Goal: Task Accomplishment & Management: Complete application form

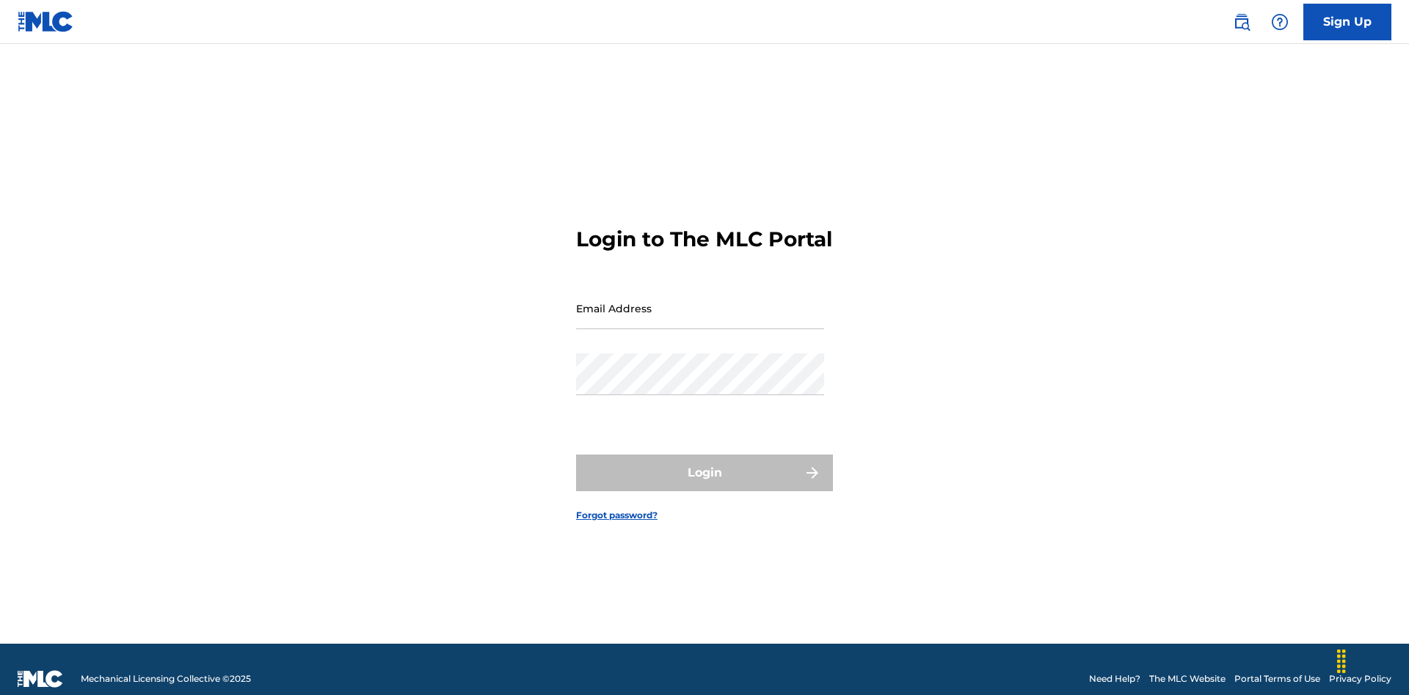
scroll to position [19, 0]
click at [700, 302] on input "Email Address" at bounding box center [700, 309] width 248 height 42
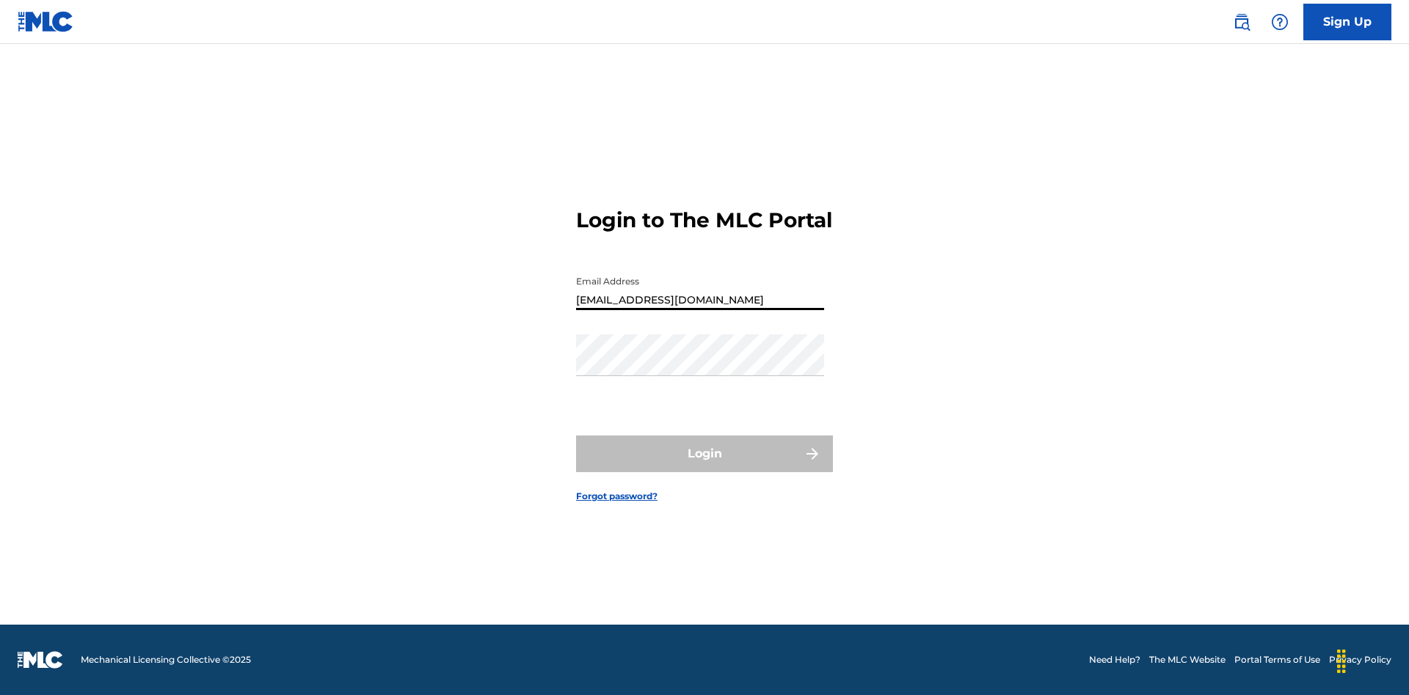
type input "[EMAIL_ADDRESS][DOMAIN_NAME]"
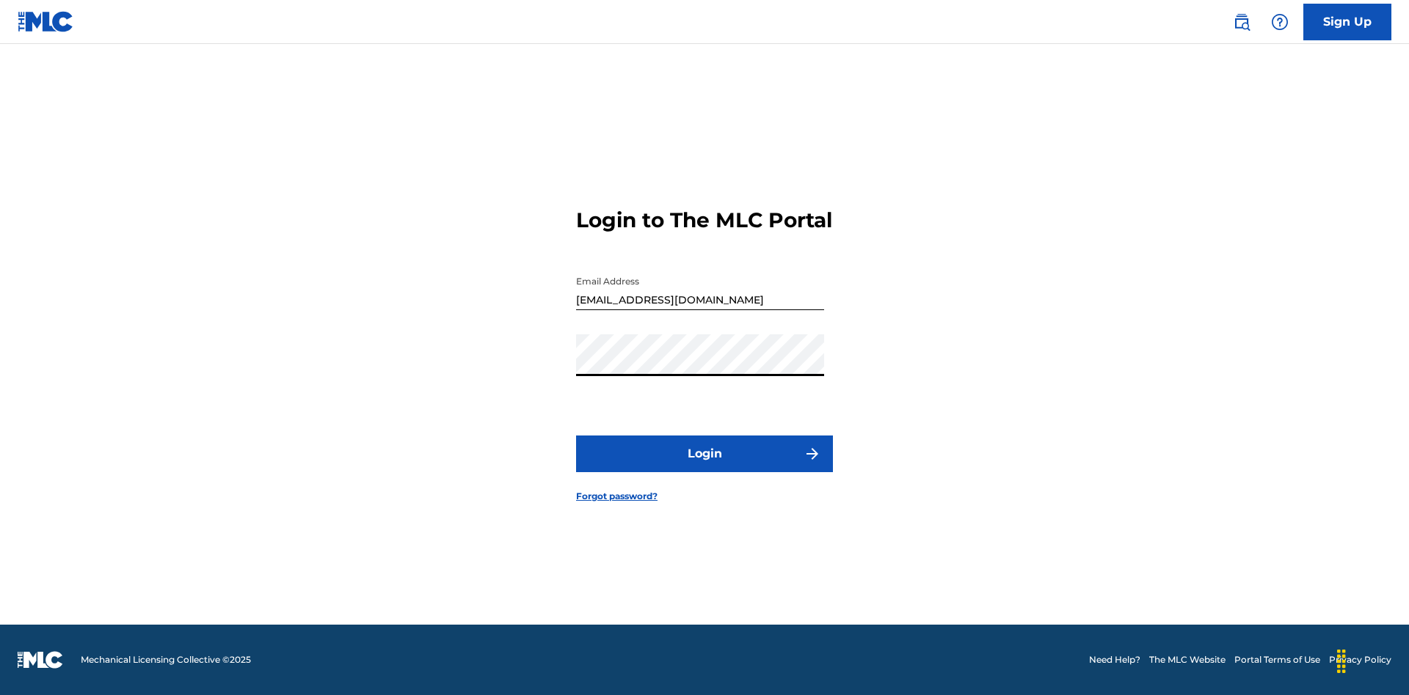
click at [704, 467] on button "Login" at bounding box center [704, 454] width 257 height 37
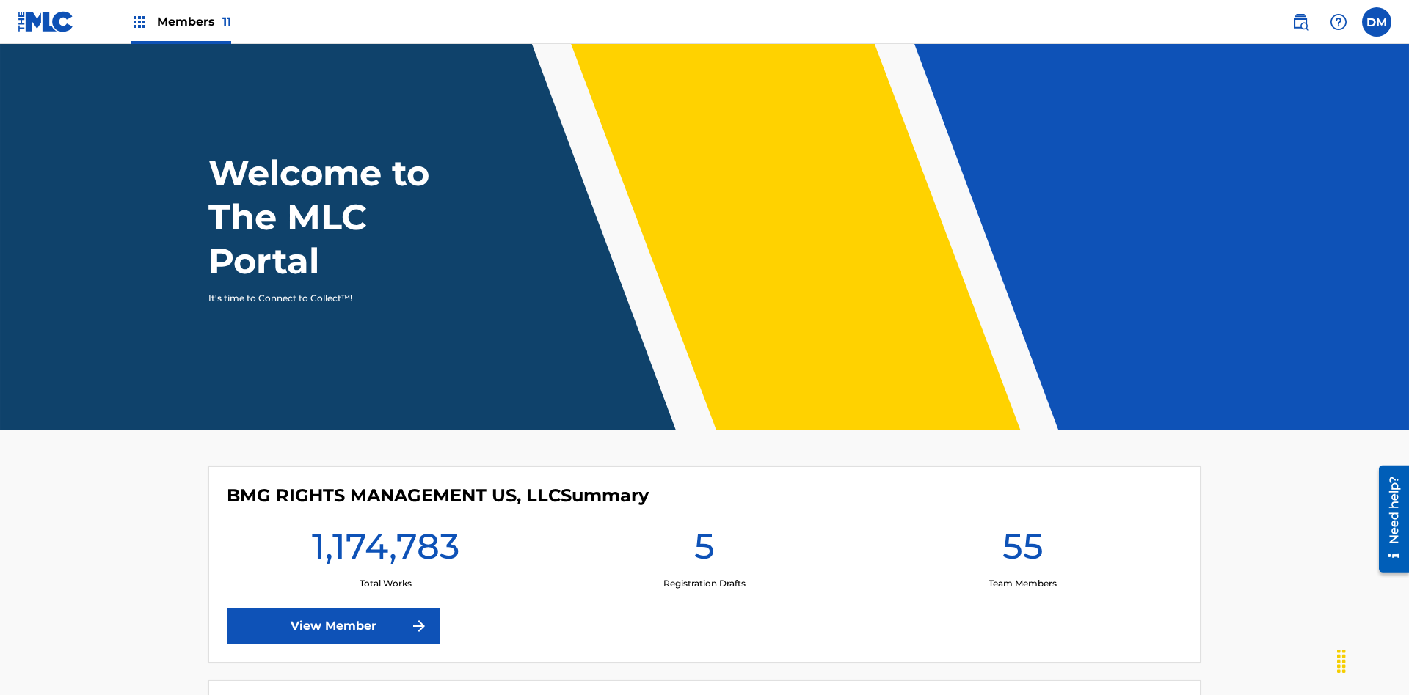
scroll to position [63, 0]
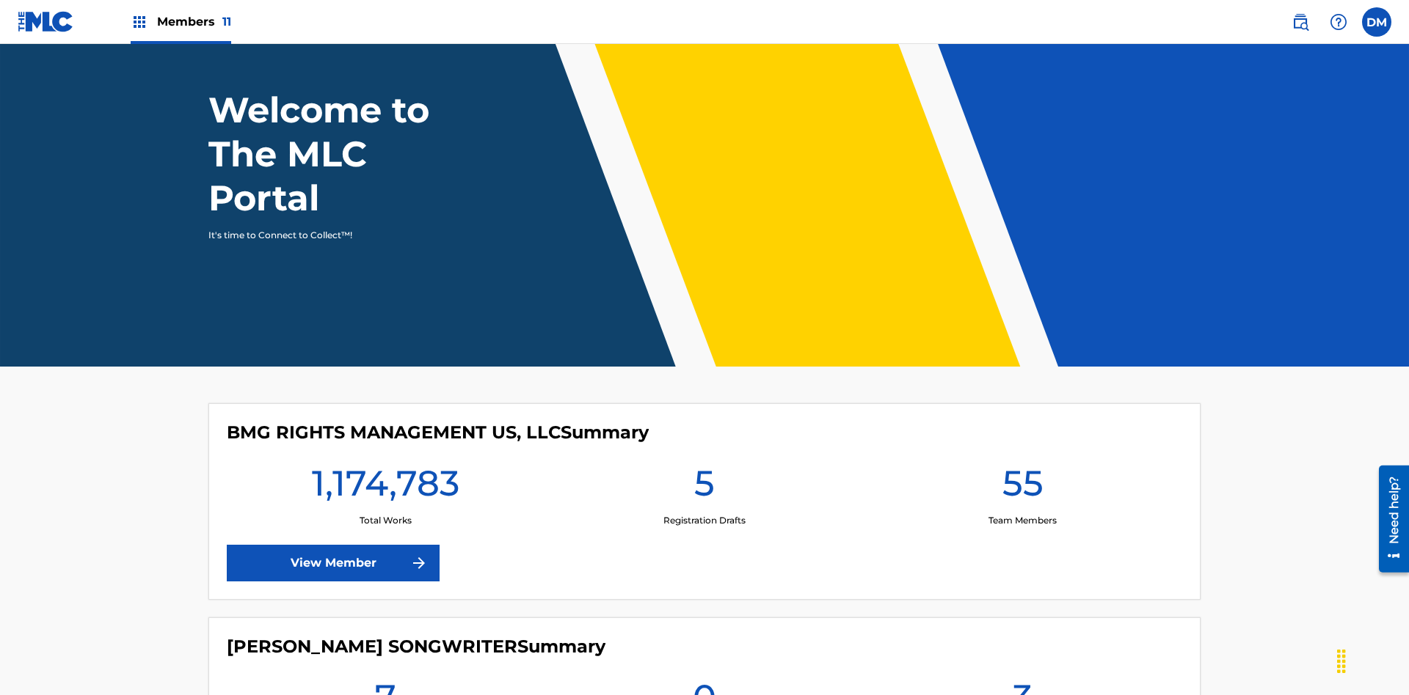
click at [180, 21] on span "Members 11" at bounding box center [194, 21] width 74 height 17
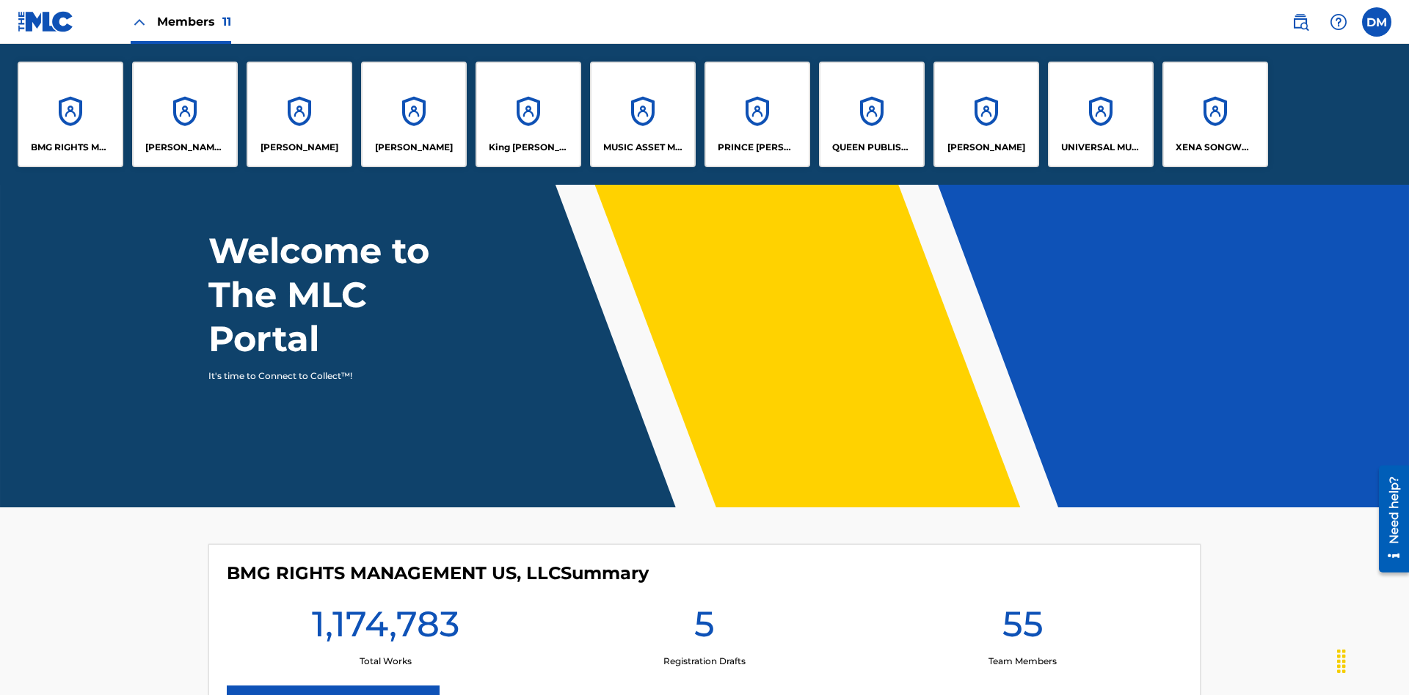
scroll to position [0, 0]
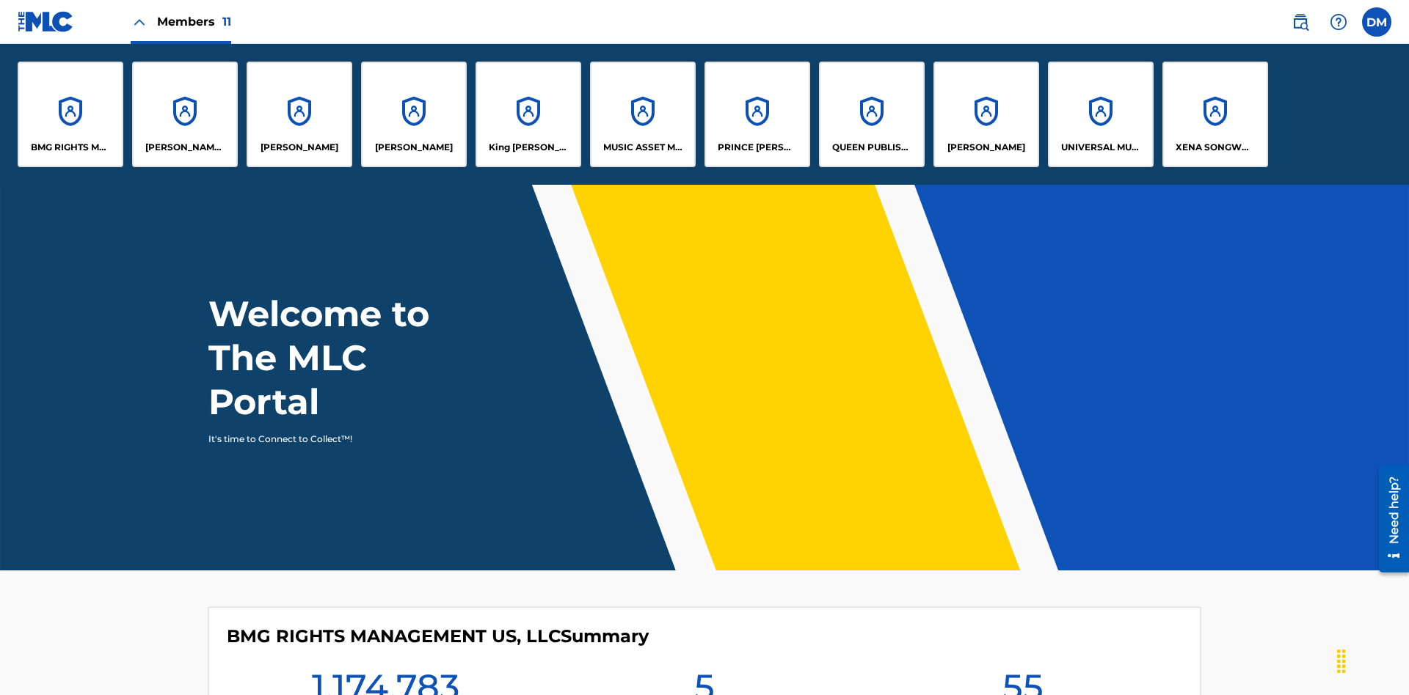
click at [871, 147] on p "QUEEN PUBLISHA" at bounding box center [872, 147] width 80 height 13
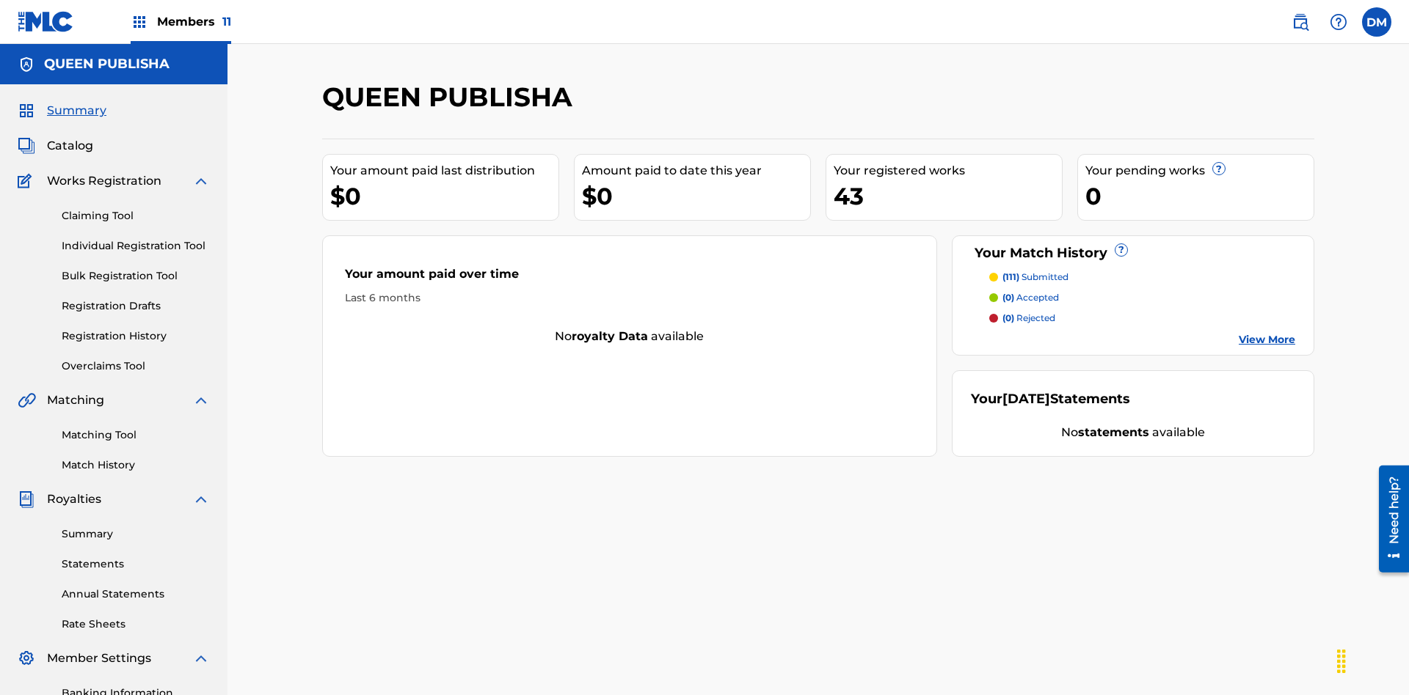
click at [70, 137] on span "Catalog" at bounding box center [70, 146] width 46 height 18
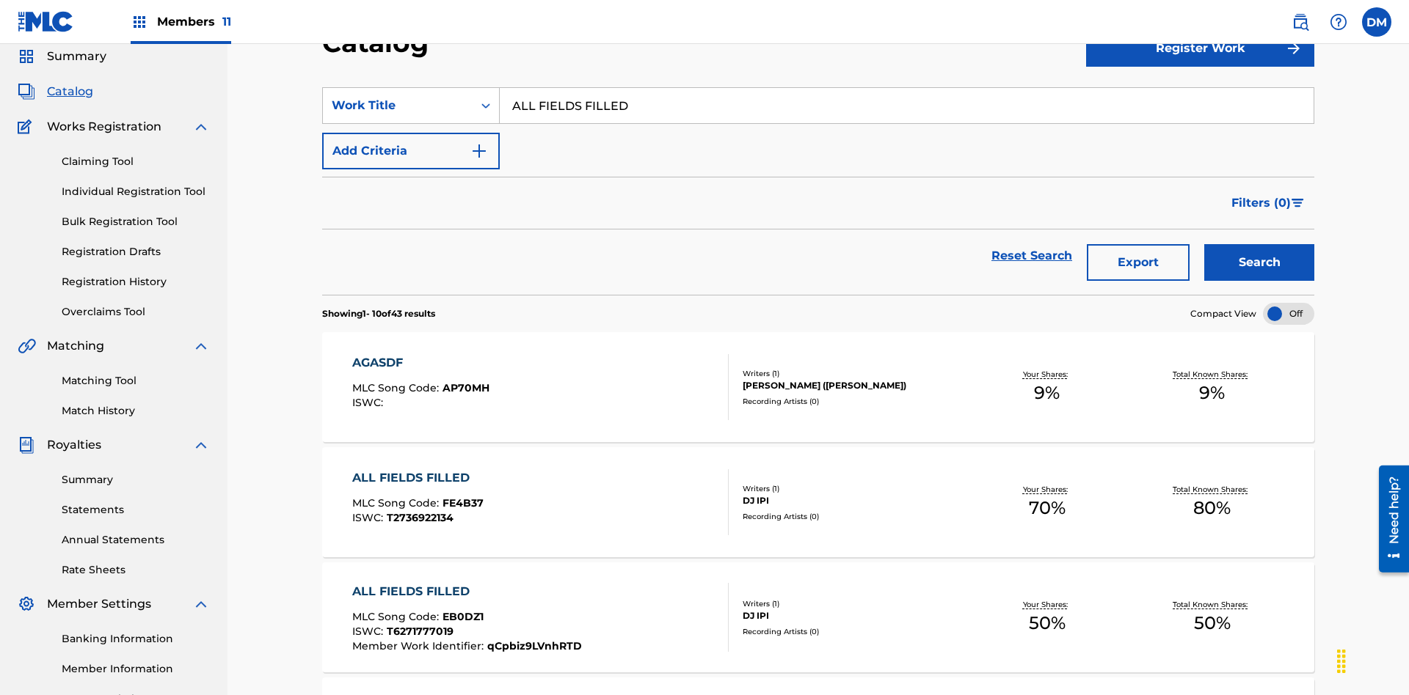
type input "ALL FIELDS FILLED"
click at [1259, 244] on button "Search" at bounding box center [1259, 262] width 110 height 37
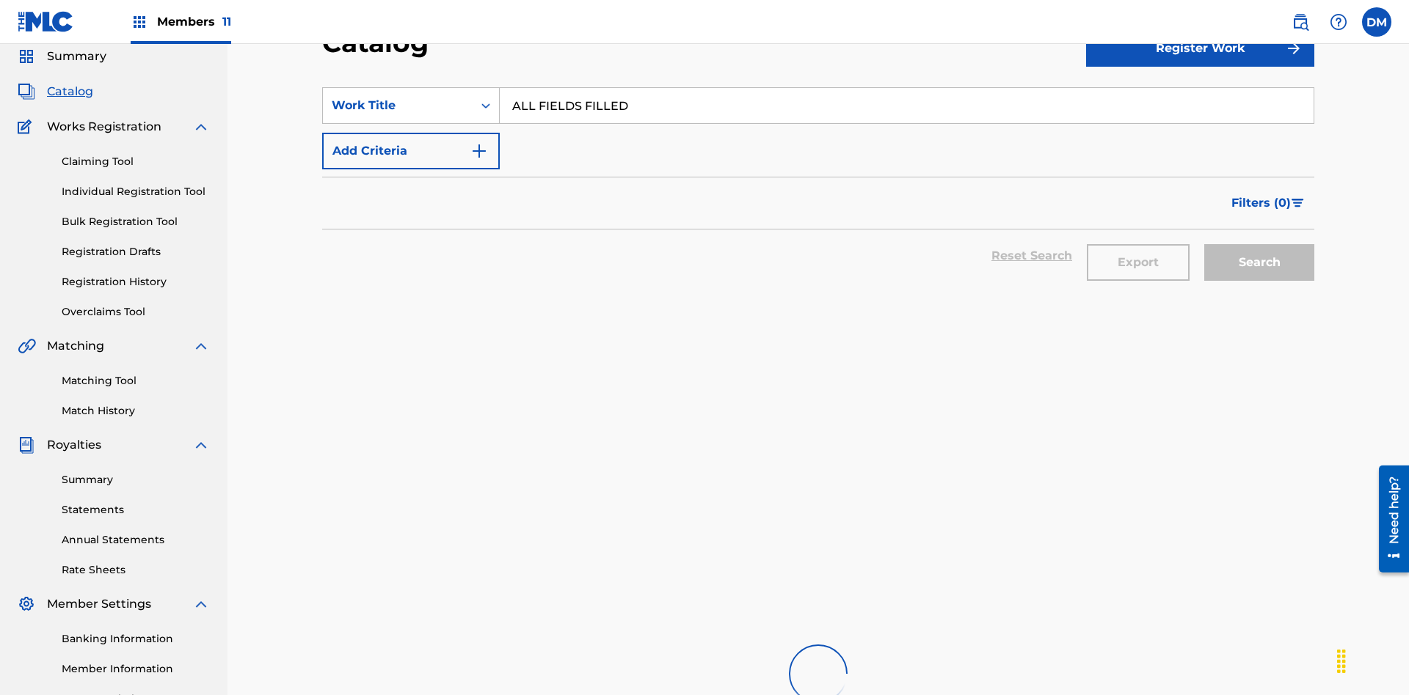
scroll to position [211, 0]
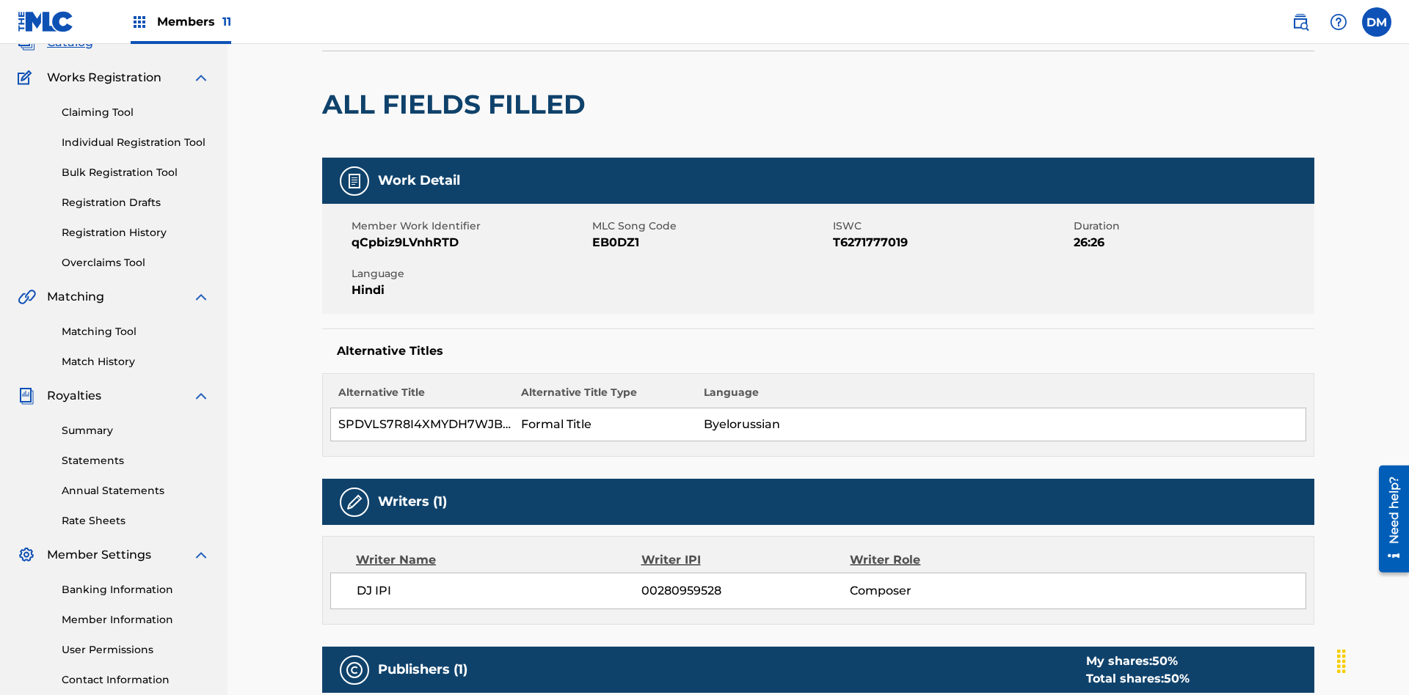
click at [1252, 14] on button "Edit" at bounding box center [1270, 3] width 88 height 22
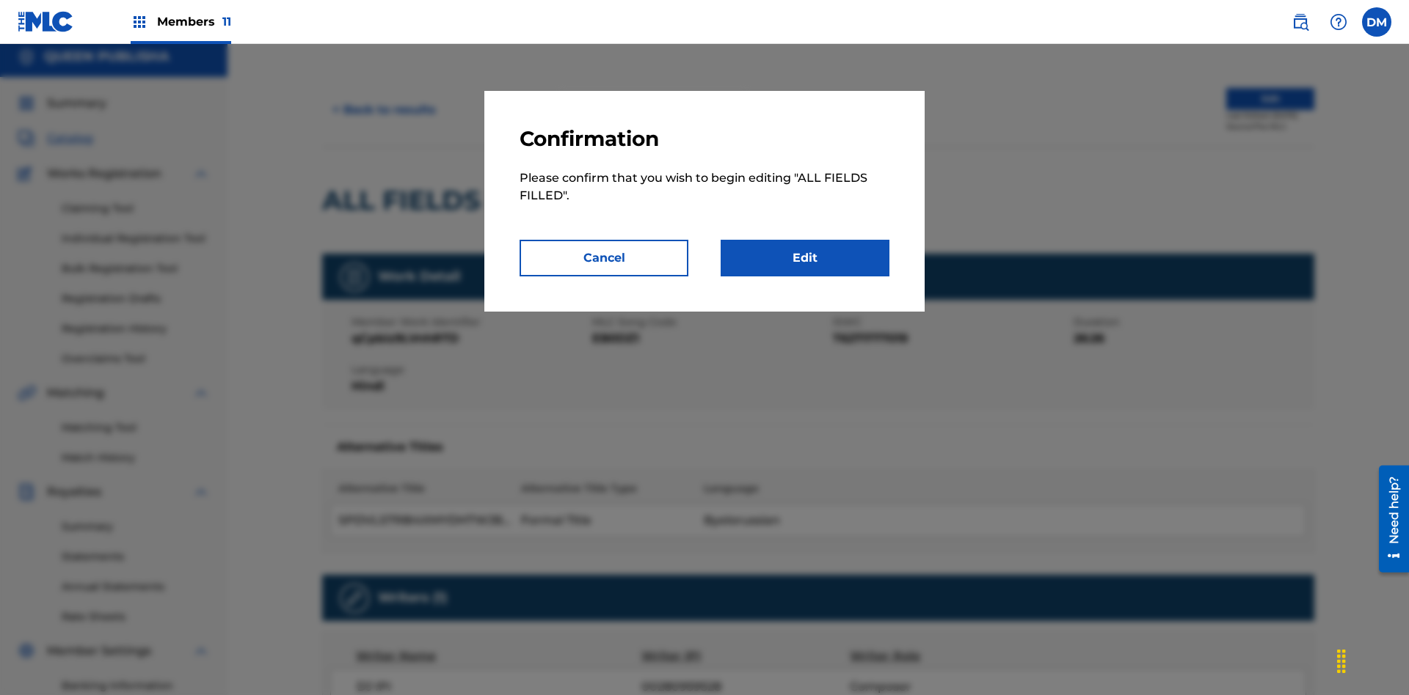
click at [805, 258] on link "Edit" at bounding box center [804, 258] width 169 height 37
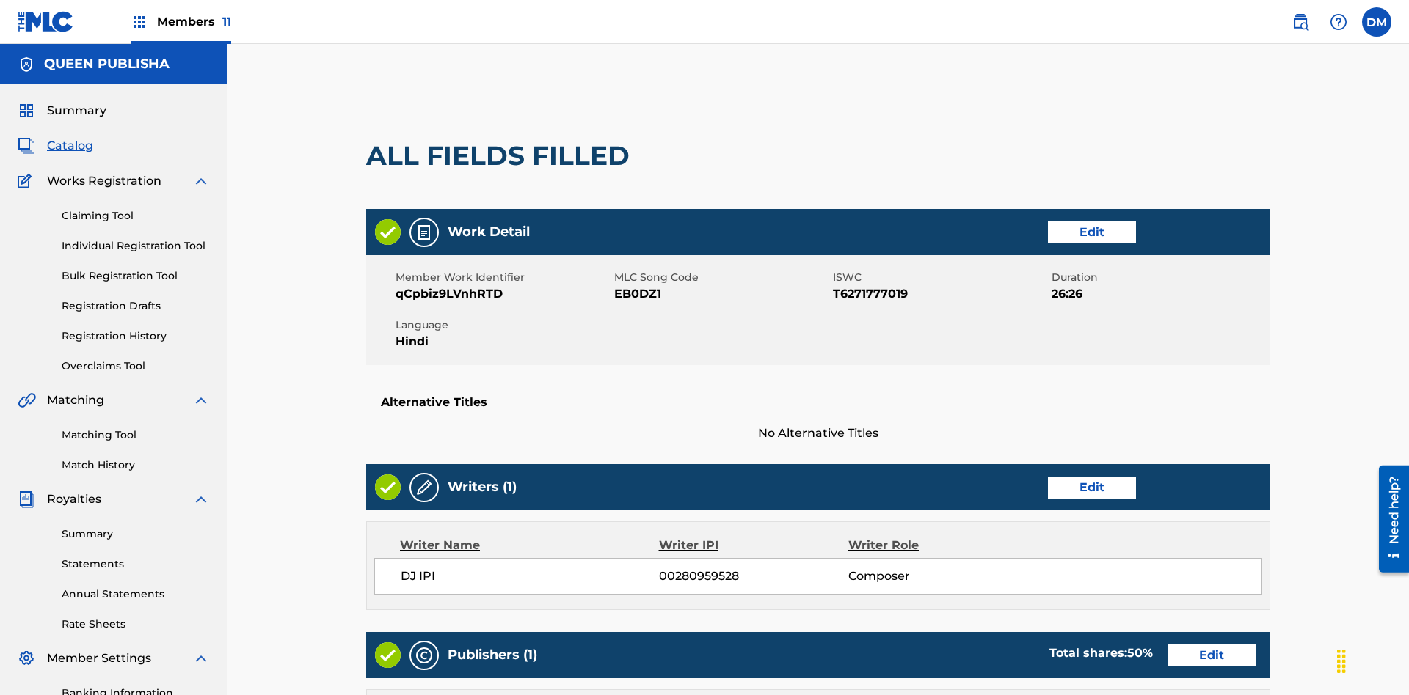
click at [1048, 222] on link "Edit" at bounding box center [1092, 233] width 88 height 22
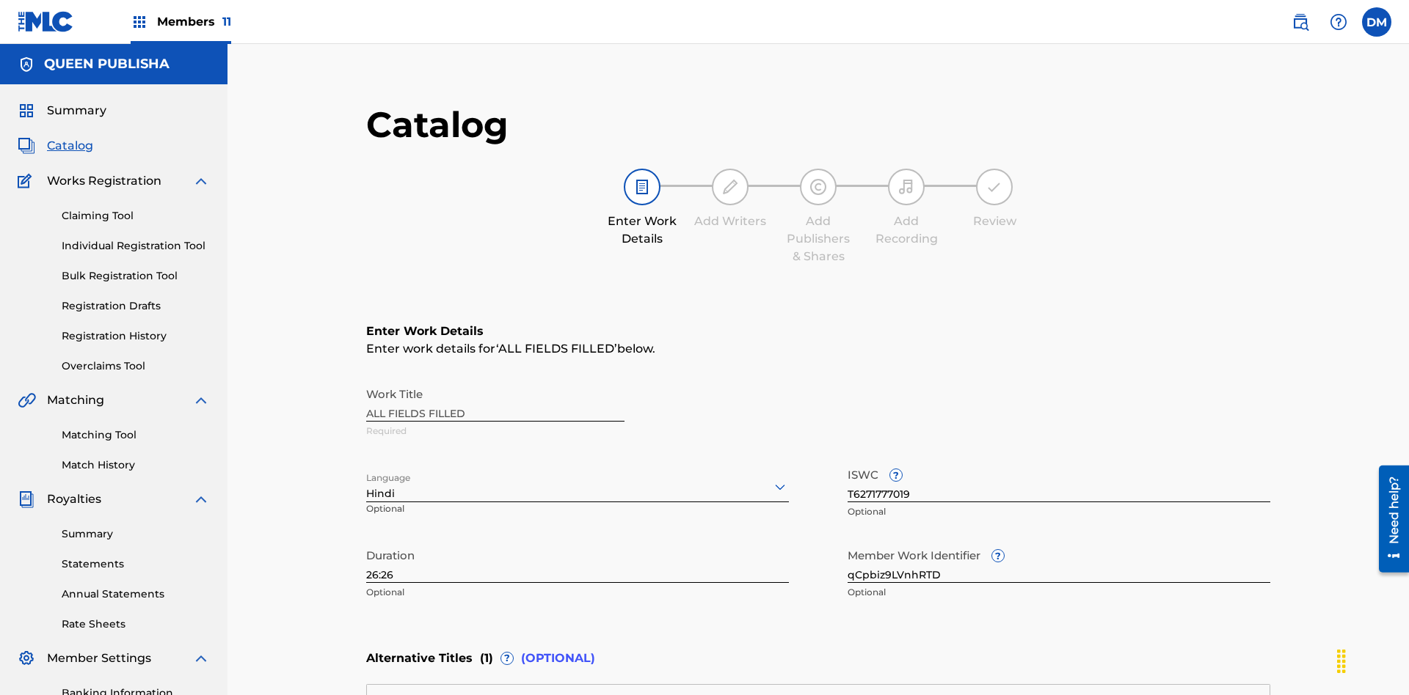
click at [366, 541] on input "26:26" at bounding box center [577, 562] width 423 height 42
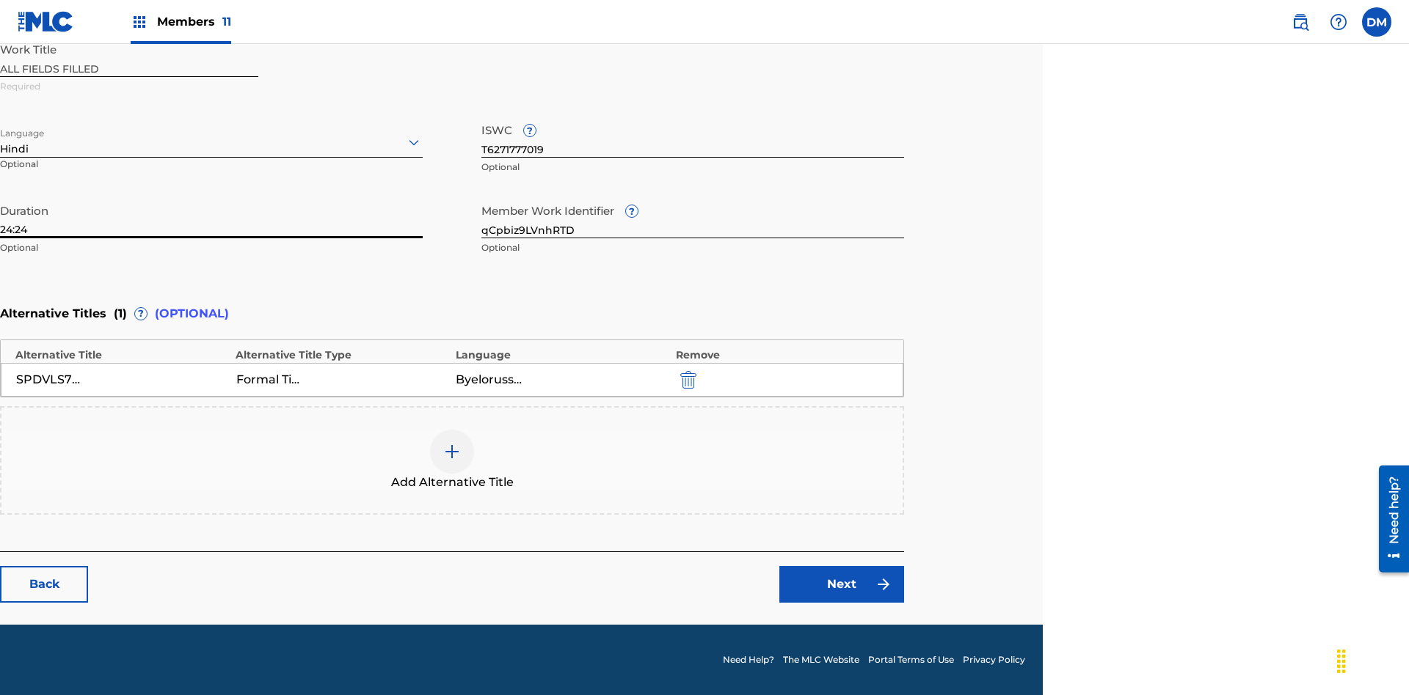
type input "24:24"
click at [414, 142] on icon at bounding box center [414, 143] width 18 height 18
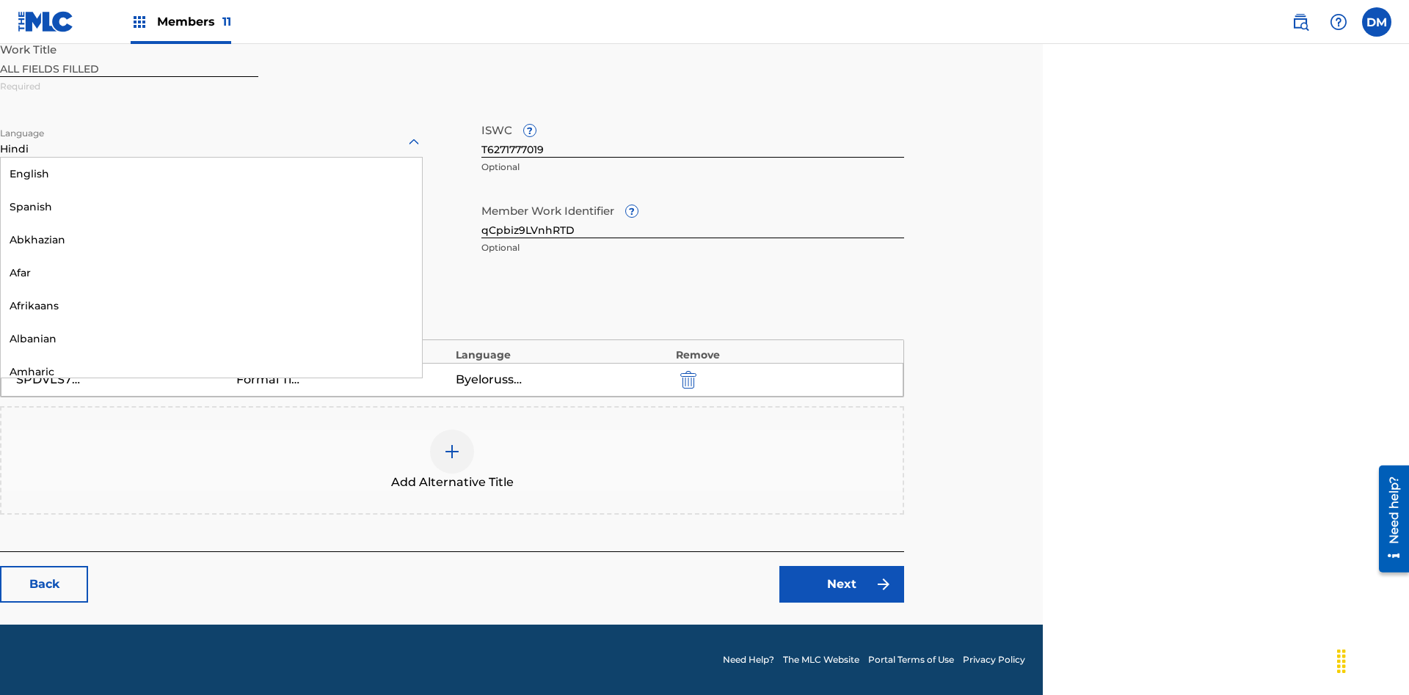
scroll to position [1409, 0]
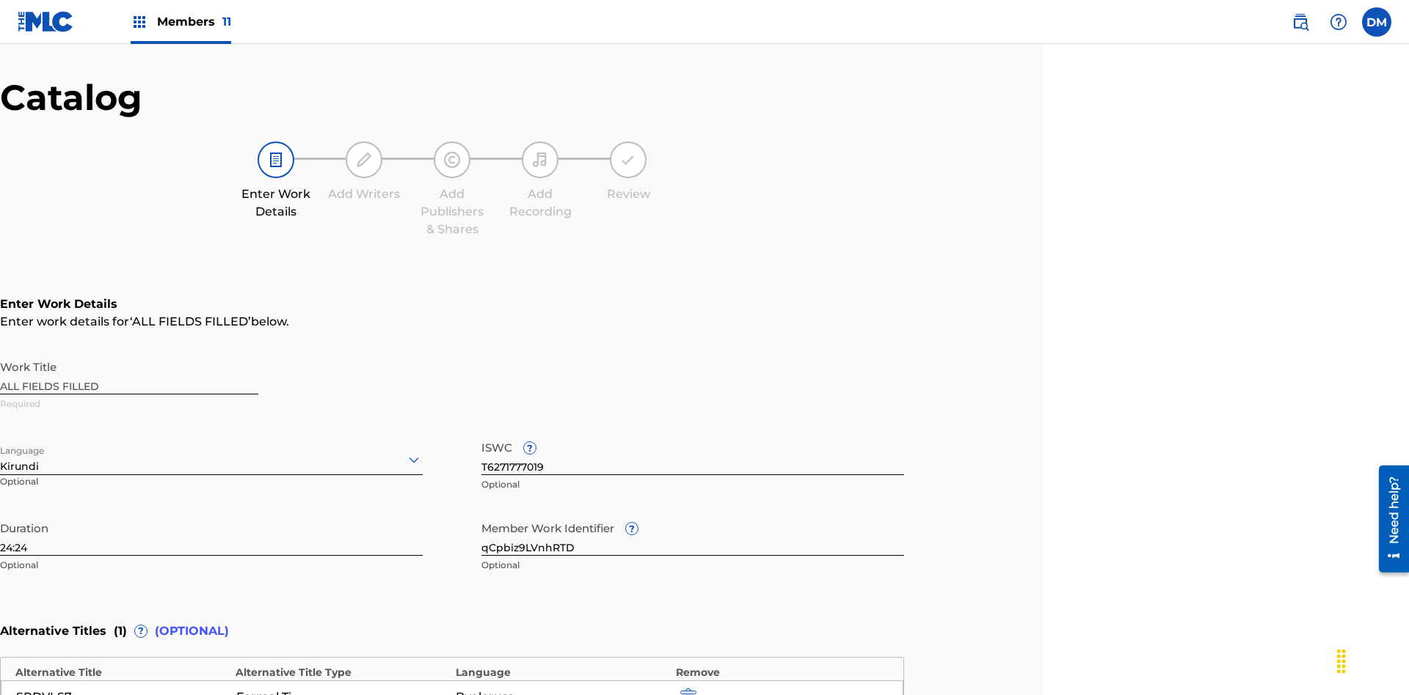
scroll to position [345, 366]
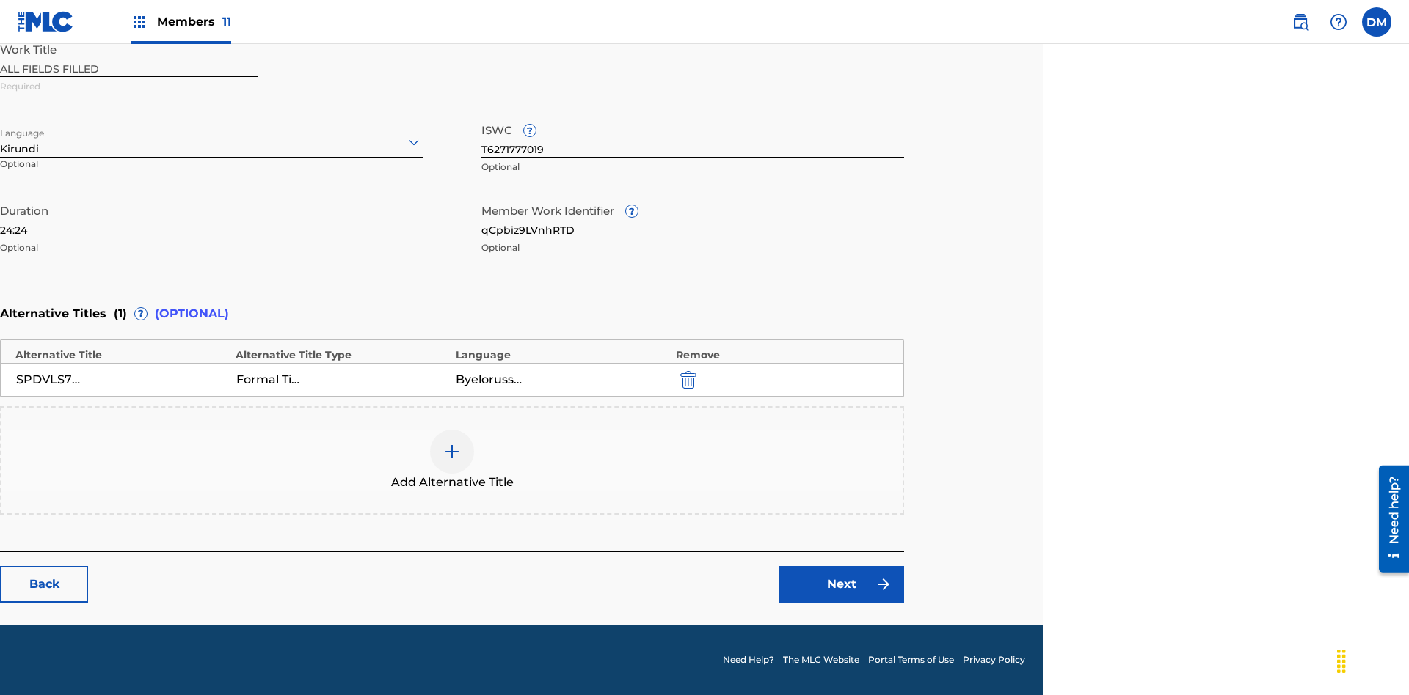
click at [693, 217] on input "qCpbiz9LVnhRTD" at bounding box center [692, 218] width 423 height 42
type input "pnGNzDedYaaK42"
click at [693, 136] on input "T6271777019" at bounding box center [692, 137] width 423 height 42
type input "T6036478444"
click at [686, 379] on img "submit" at bounding box center [688, 380] width 16 height 18
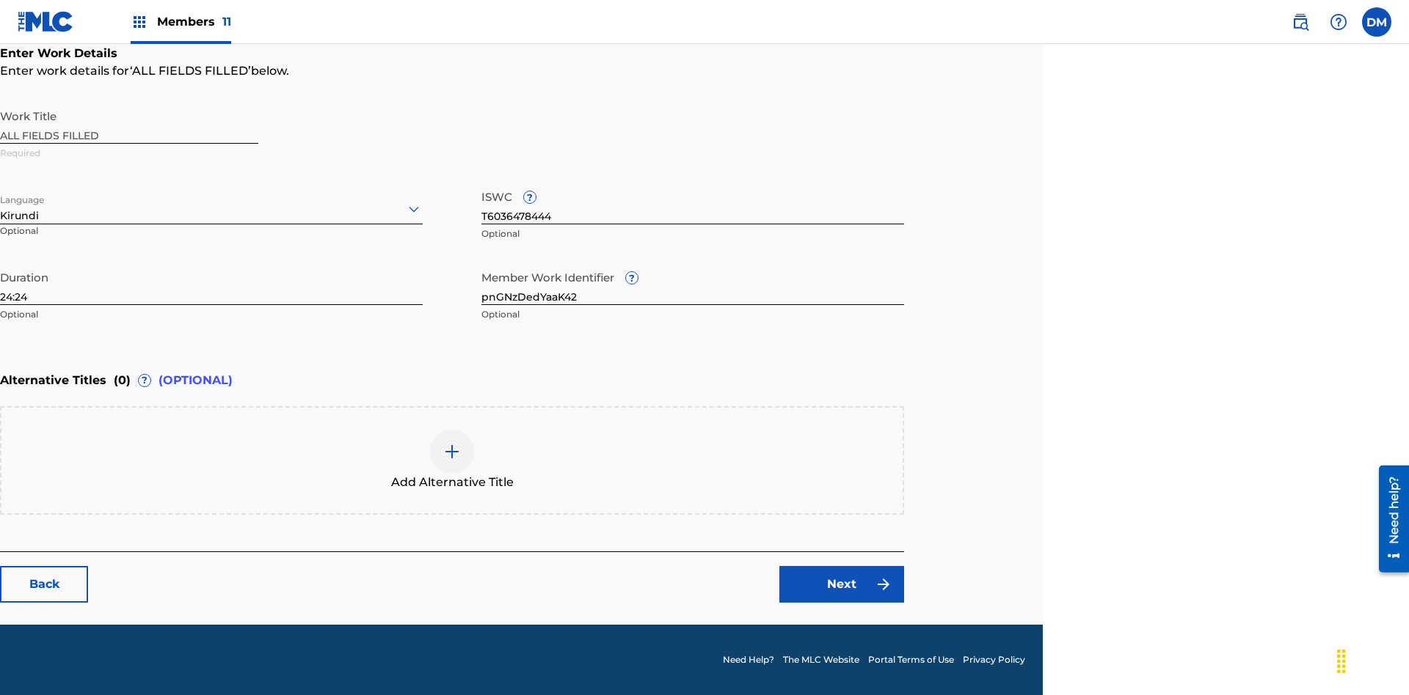
click at [452, 460] on img at bounding box center [452, 452] width 18 height 18
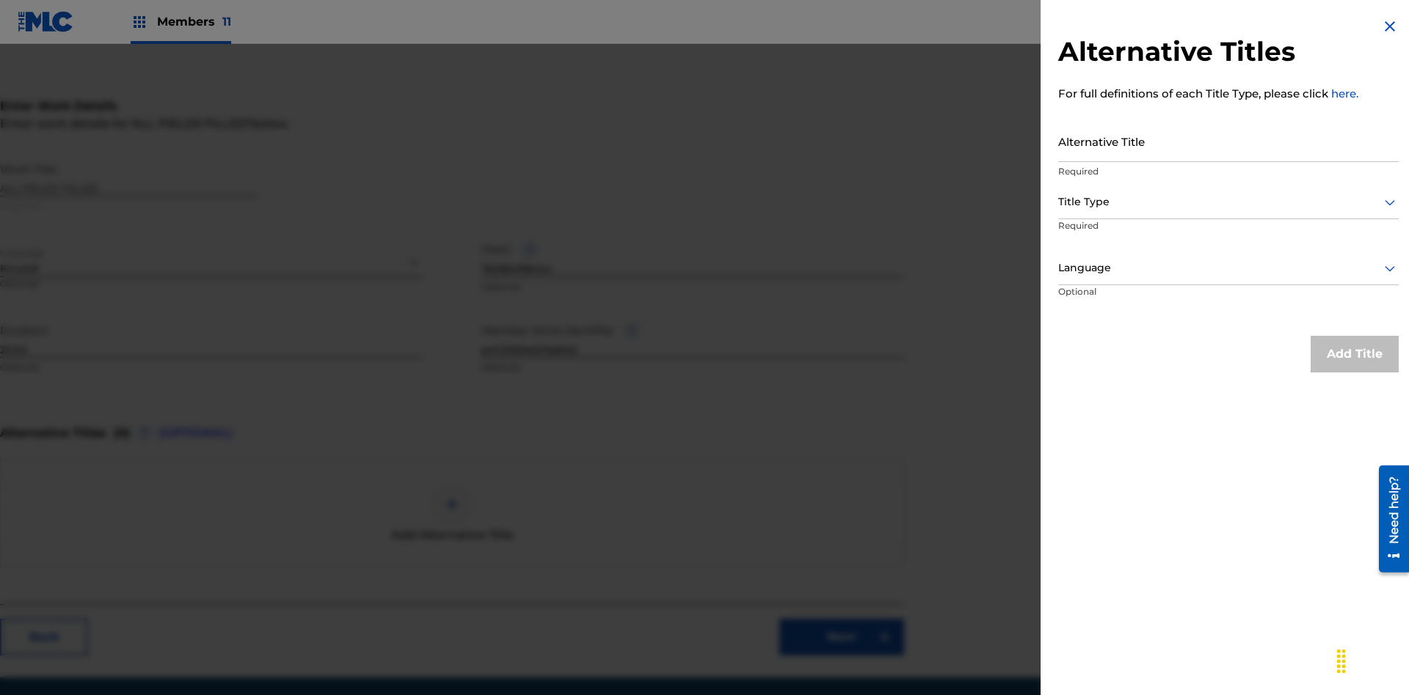
click at [1228, 141] on input "Alternative Title" at bounding box center [1228, 141] width 340 height 42
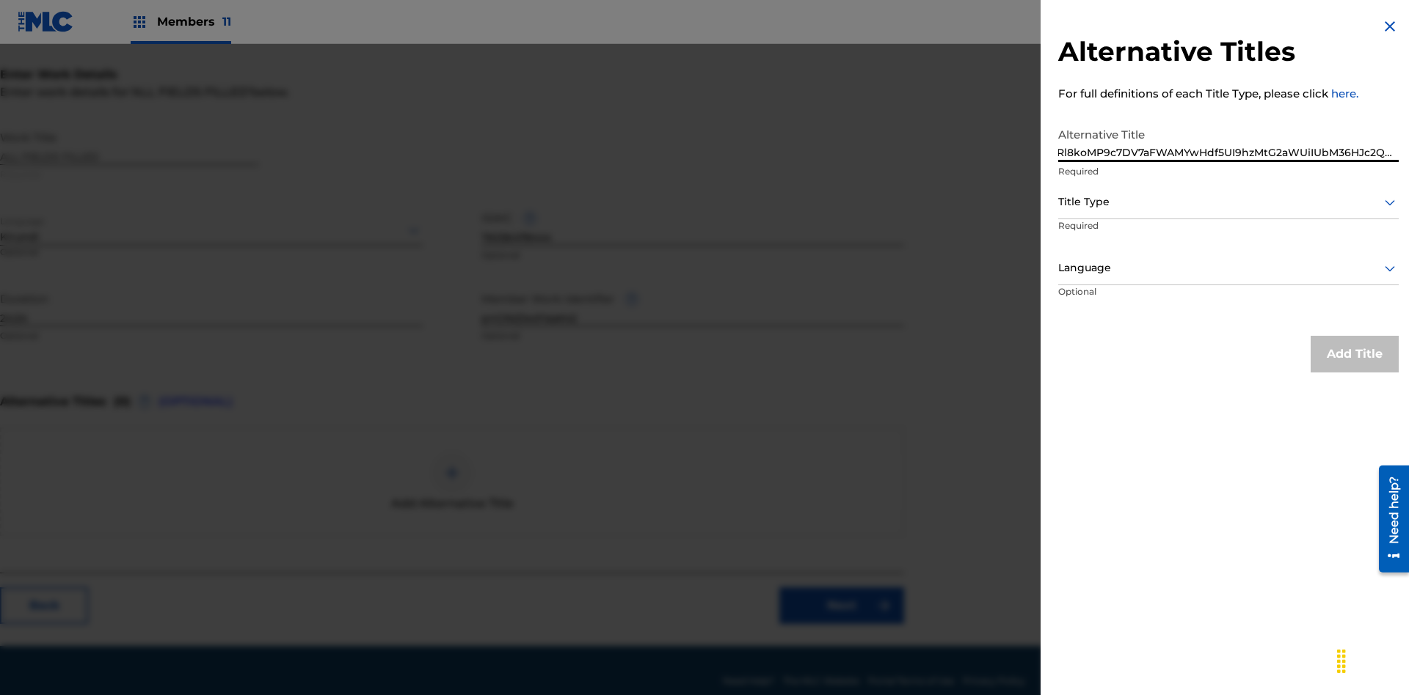
scroll to position [278, 366]
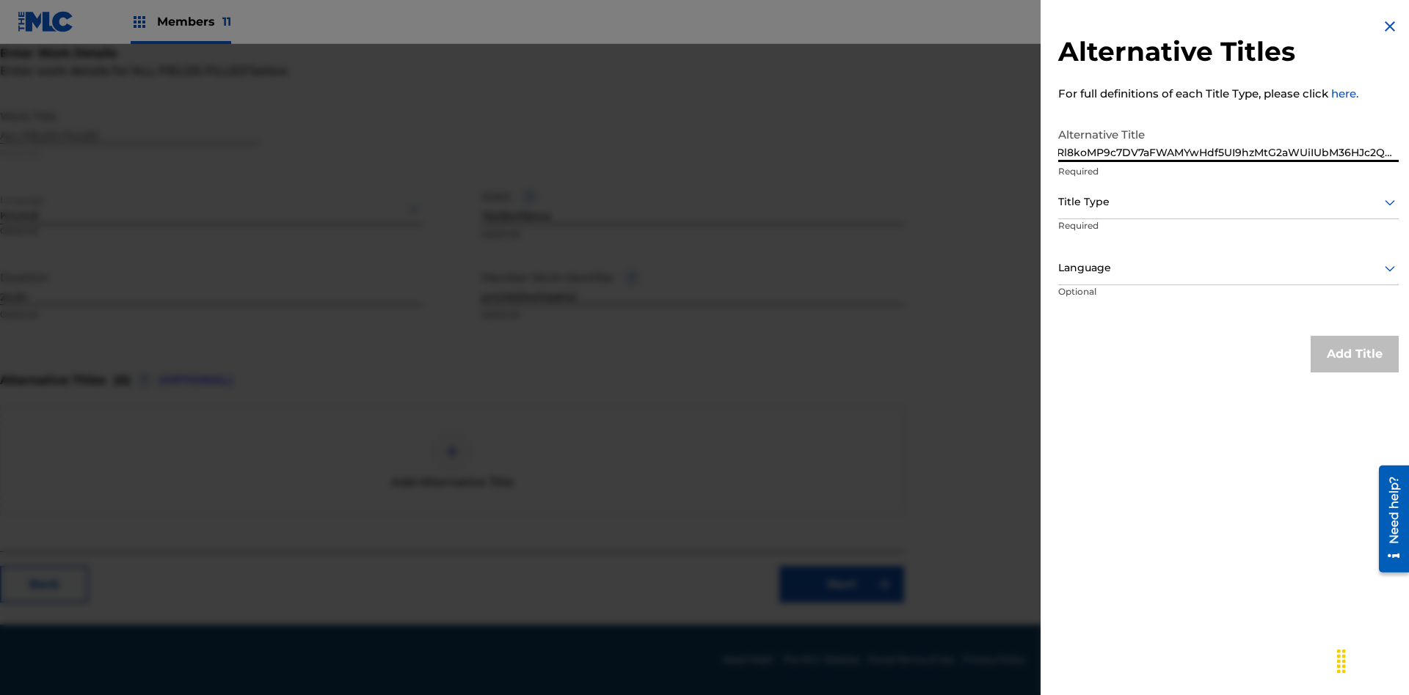
type input "Rl8koMP9c7DV7aFWAMYwHdf5UI9hzMtG2aWUiIUbM36HJc2QG7"
click at [1228, 202] on div at bounding box center [1228, 202] width 340 height 18
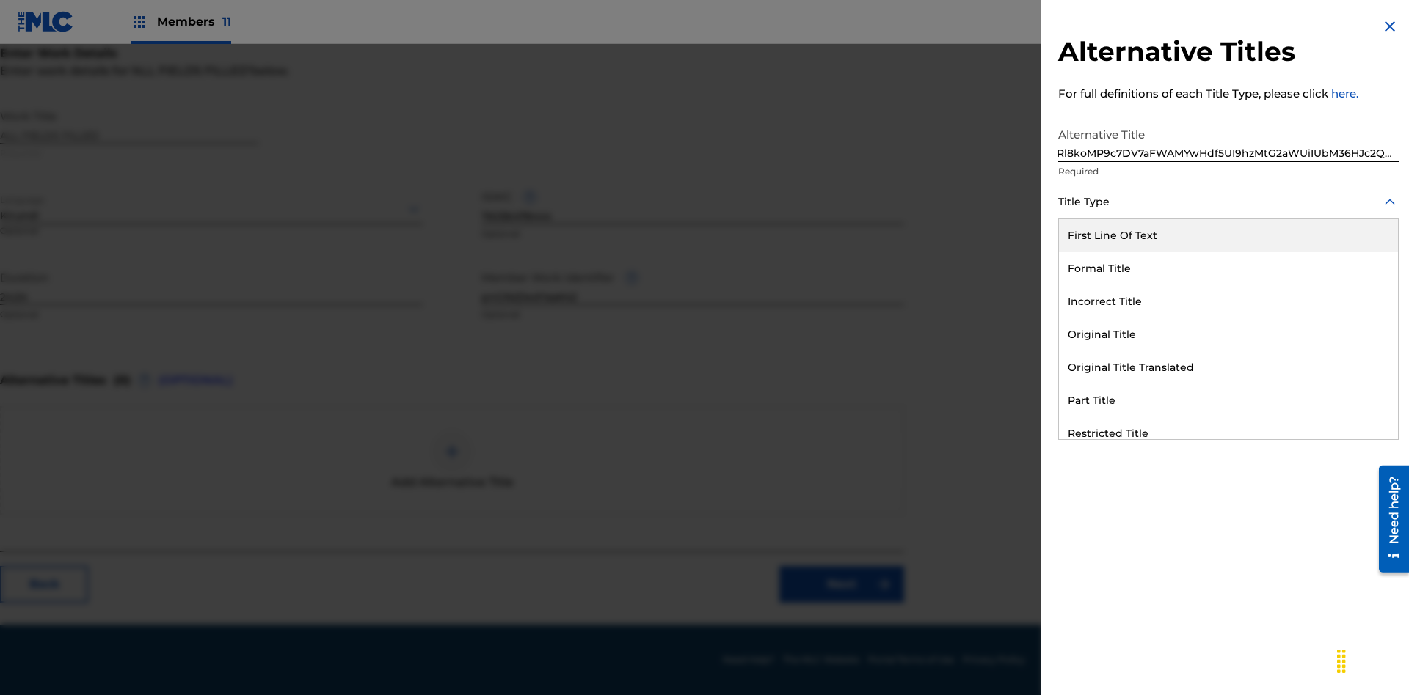
click at [1228, 269] on div "Formal Title" at bounding box center [1228, 268] width 339 height 33
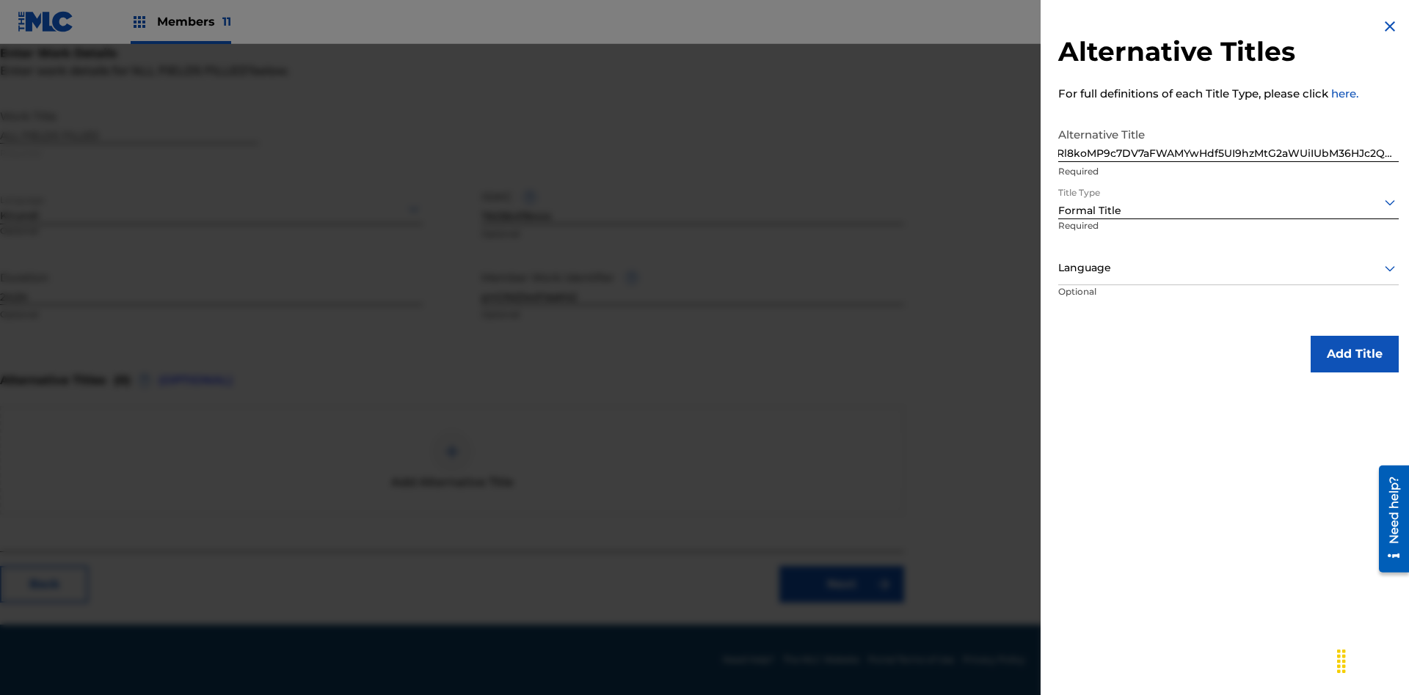
click at [1228, 268] on div at bounding box center [1228, 268] width 340 height 18
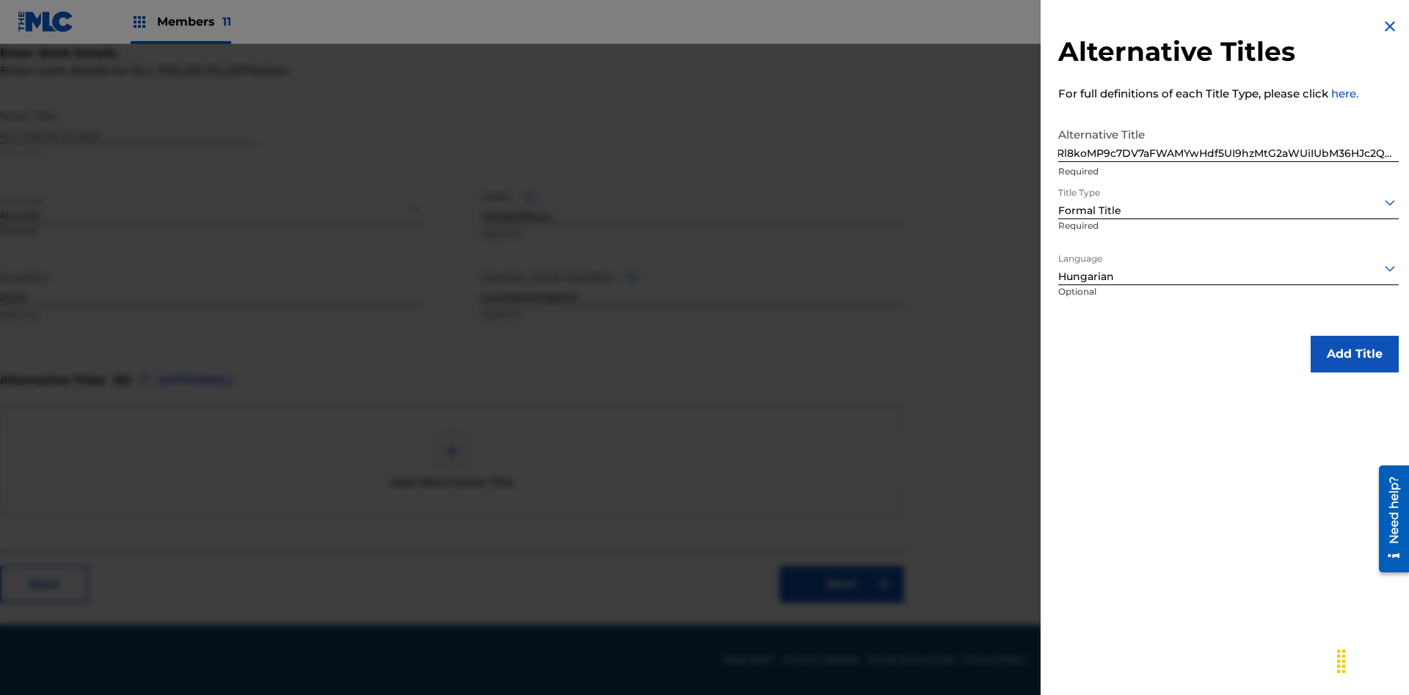
click at [1354, 354] on button "Add Title" at bounding box center [1354, 354] width 88 height 37
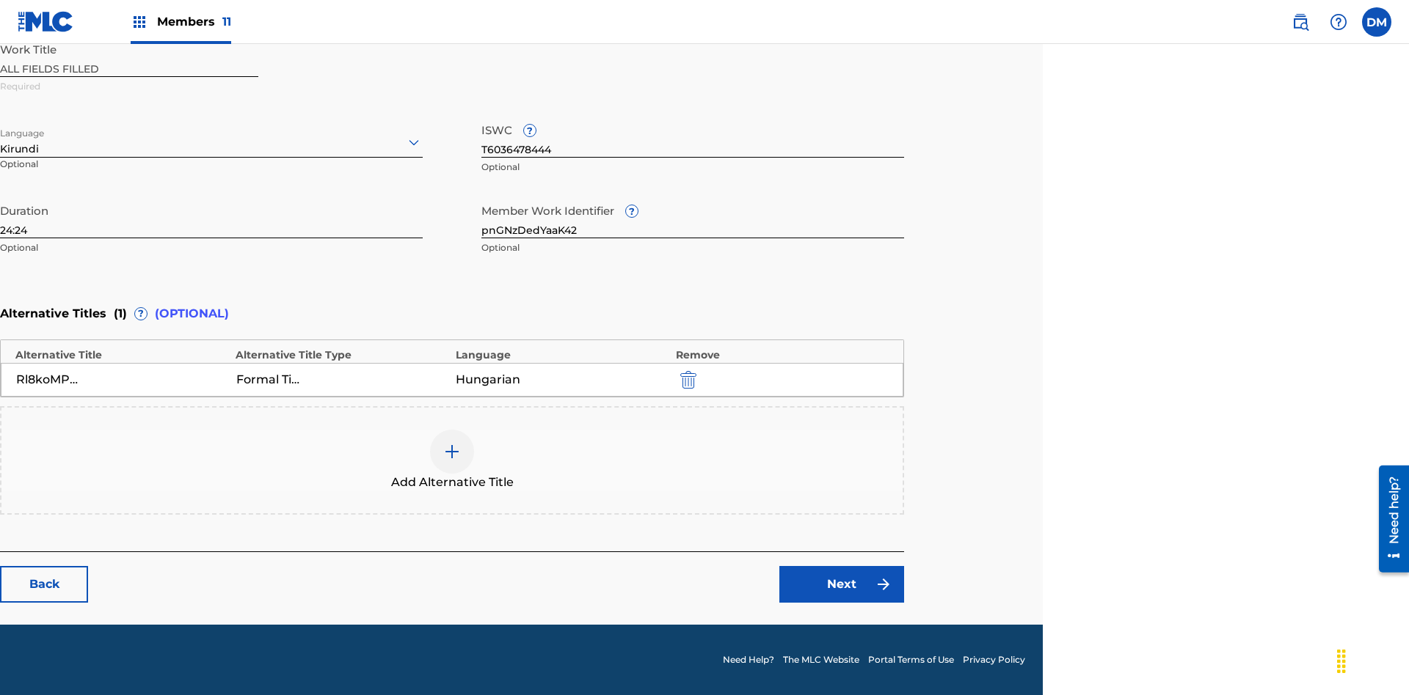
click at [841, 585] on link "Next" at bounding box center [841, 584] width 125 height 37
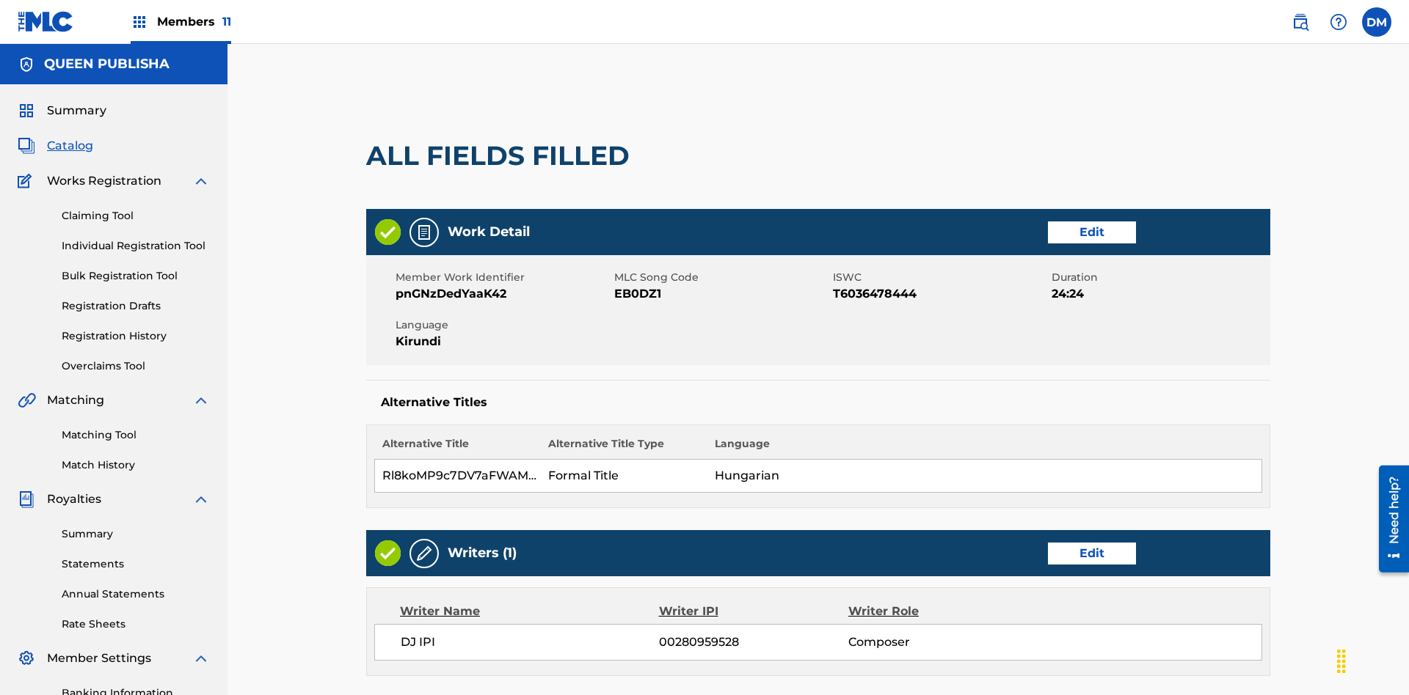
click at [1048, 543] on link "Edit" at bounding box center [1092, 554] width 88 height 22
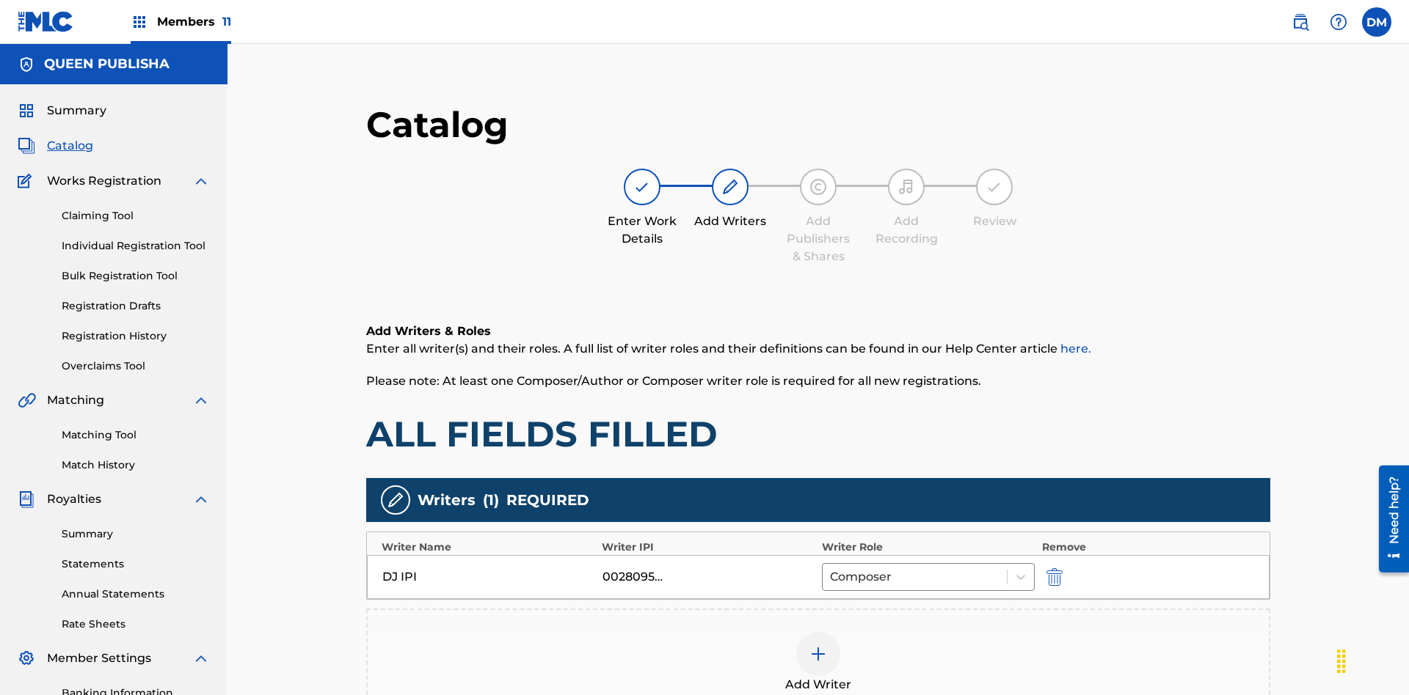
scroll to position [214, 366]
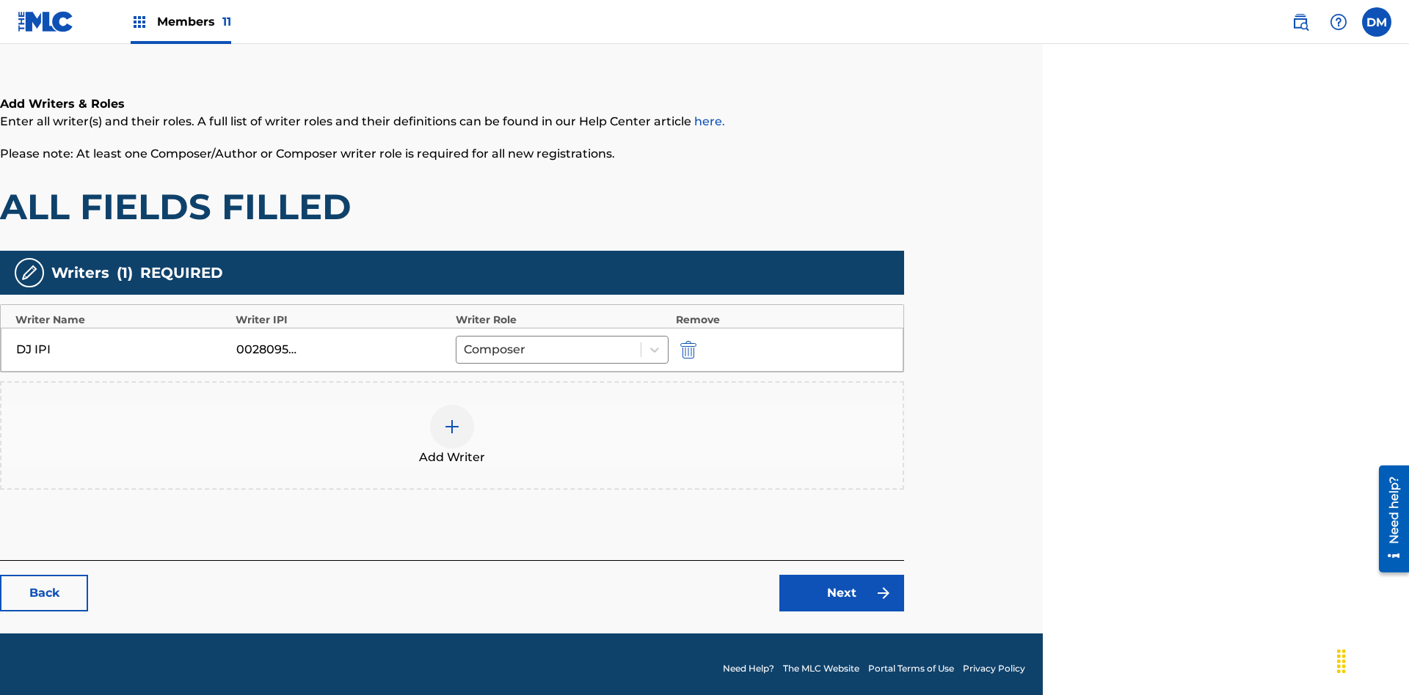
click at [686, 341] on img "submit" at bounding box center [688, 350] width 16 height 18
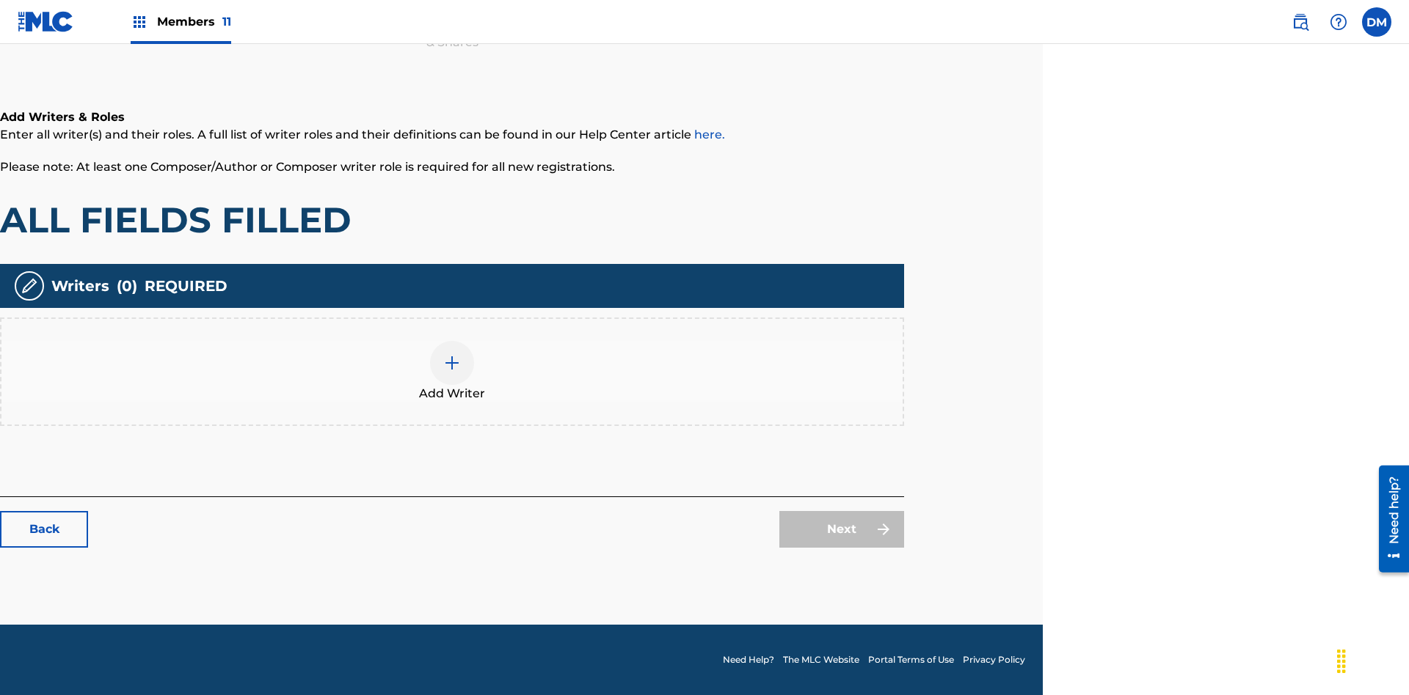
click at [452, 371] on img at bounding box center [452, 363] width 18 height 18
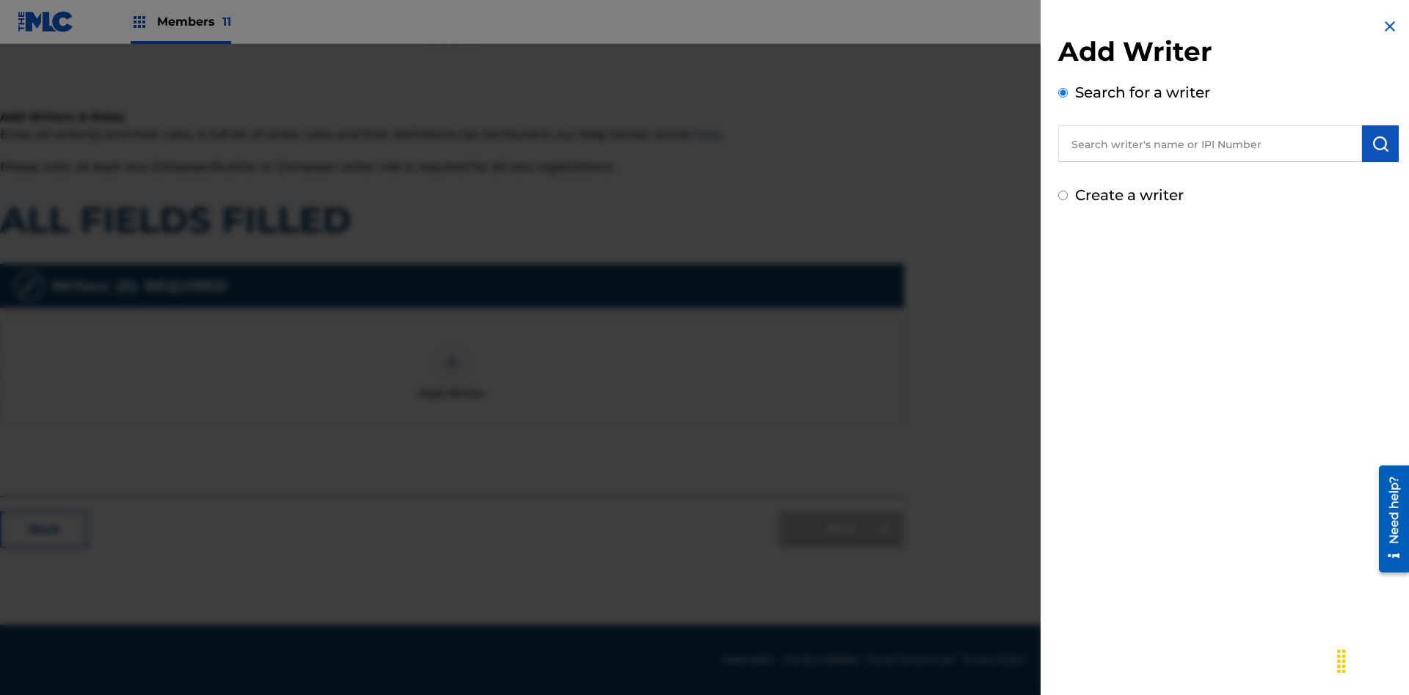
click at [1063, 196] on input "Create a writer" at bounding box center [1063, 196] width 10 height 10
radio input "false"
radio input "true"
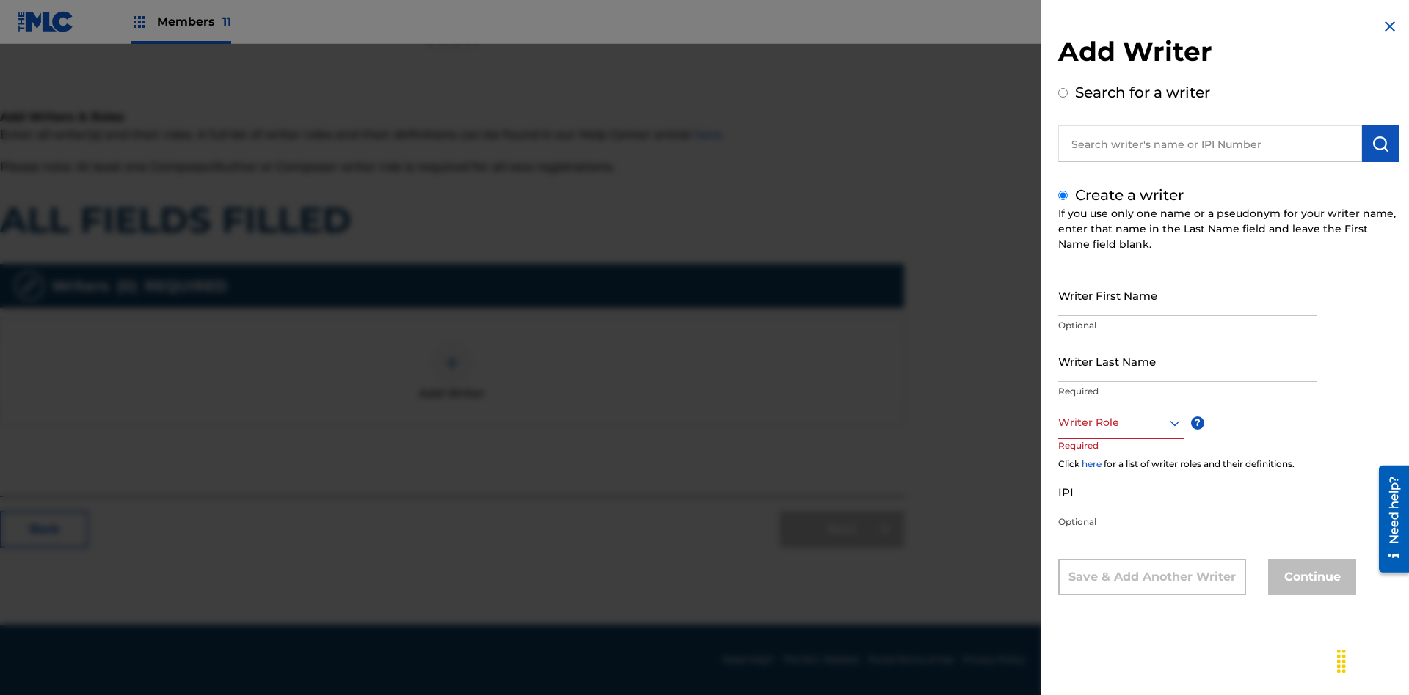
click at [1187, 295] on input "Writer First Name" at bounding box center [1187, 295] width 258 height 42
type input "MG2XNMvoKvjCRTaq97D7e3uUn"
click at [1187, 361] on input "Writer Last Name" at bounding box center [1187, 361] width 258 height 42
type input "cD3IDVKyJKGx0lKxls731MG78"
click at [1119, 423] on div at bounding box center [1120, 423] width 125 height 18
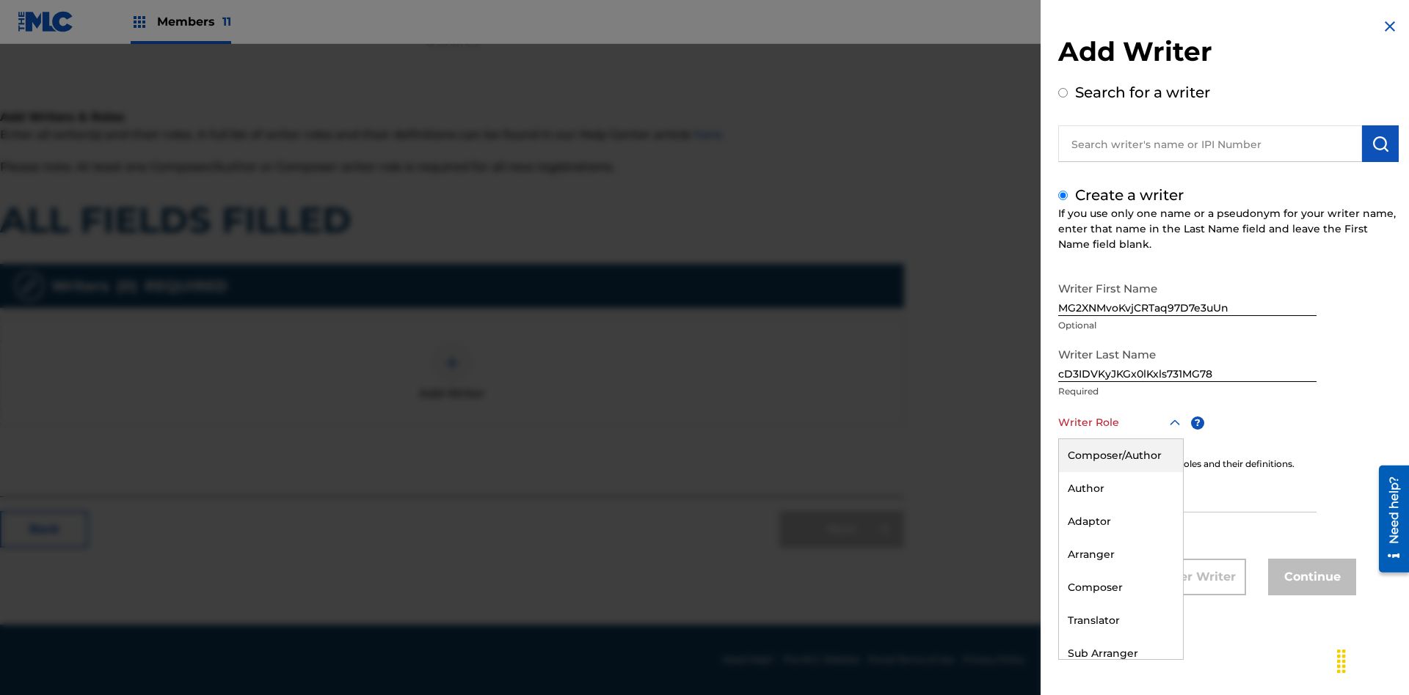
click at [1119, 588] on div "Composer" at bounding box center [1121, 587] width 124 height 33
click at [1187, 493] on input "IPI" at bounding box center [1187, 492] width 258 height 42
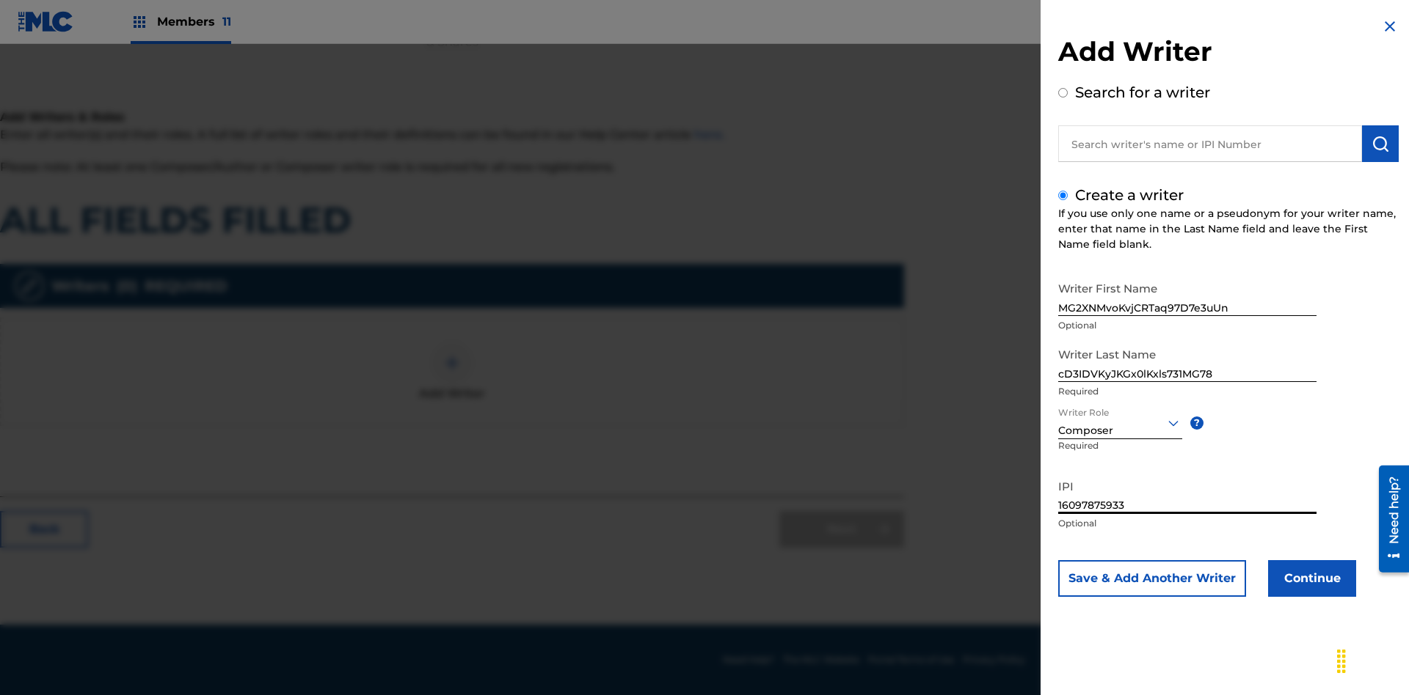
click at [1309, 579] on button "Continue" at bounding box center [1312, 578] width 88 height 37
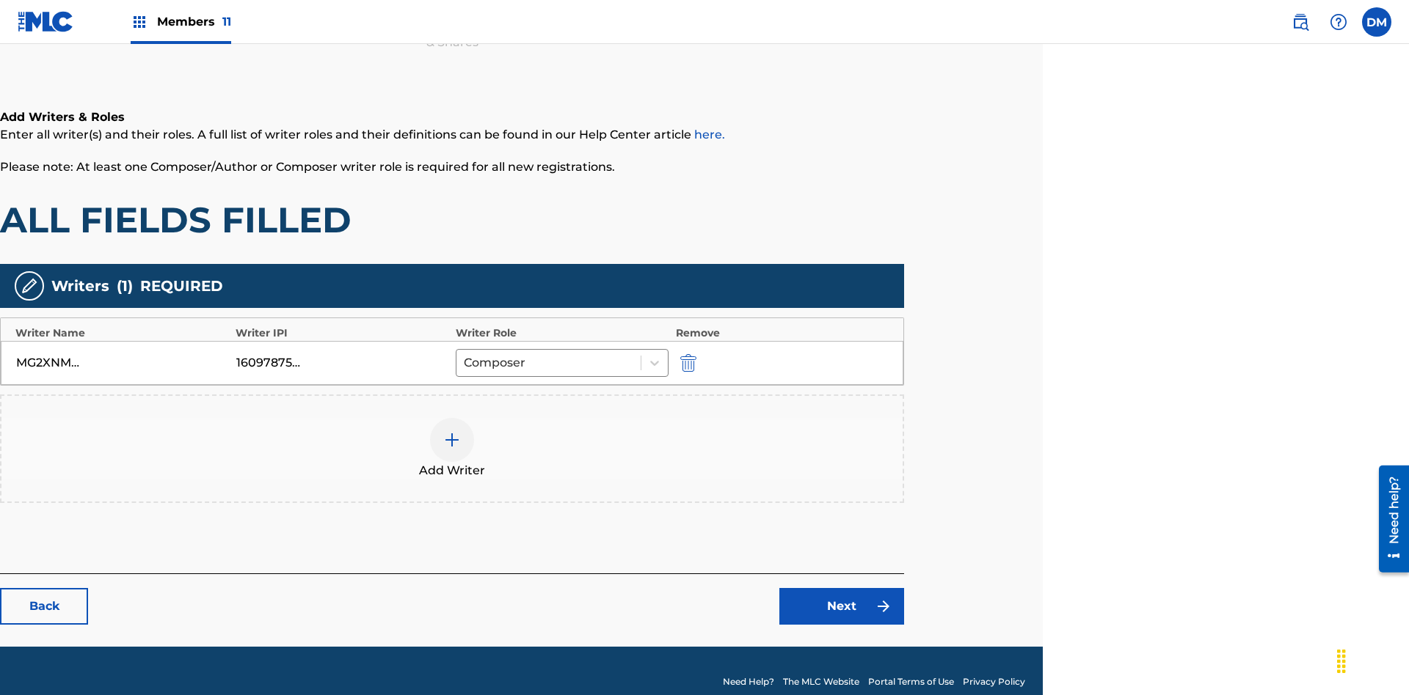
click at [452, 427] on div at bounding box center [452, 440] width 44 height 44
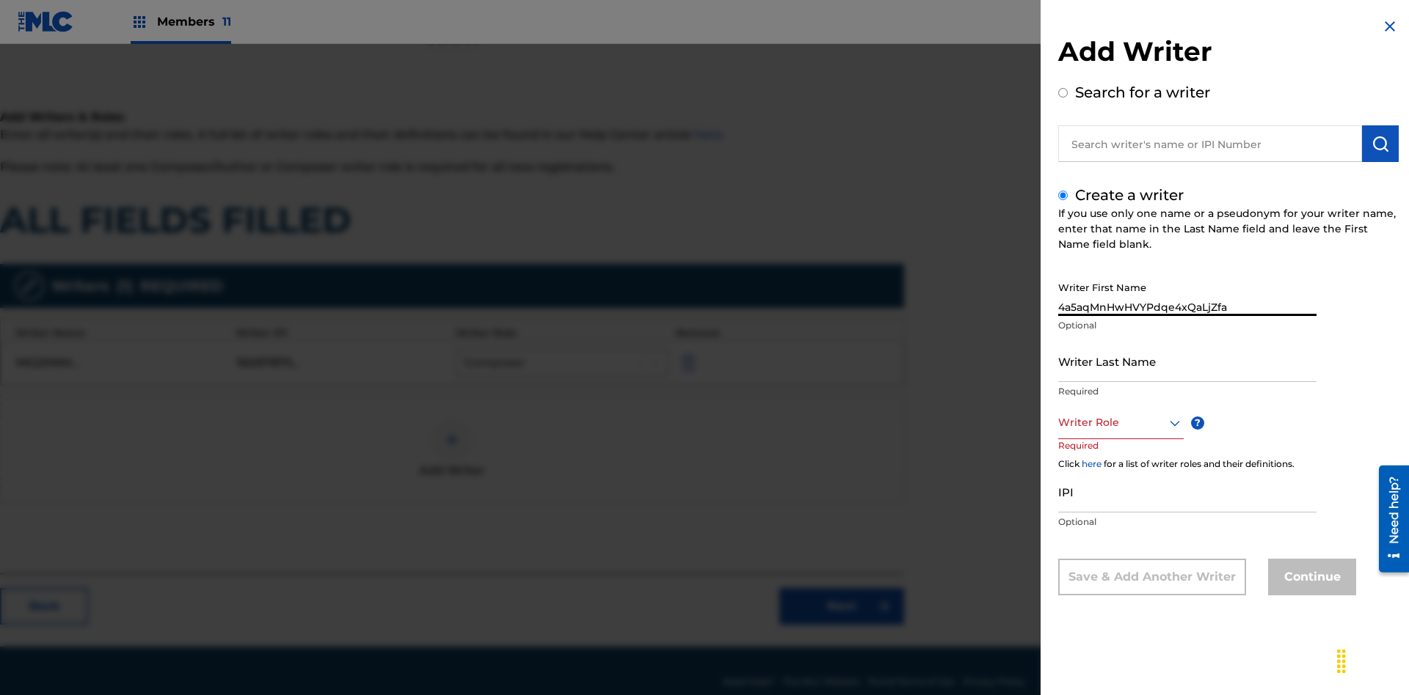
click at [1187, 361] on input "Writer Last Name" at bounding box center [1187, 361] width 258 height 42
click at [1119, 423] on div at bounding box center [1120, 423] width 125 height 18
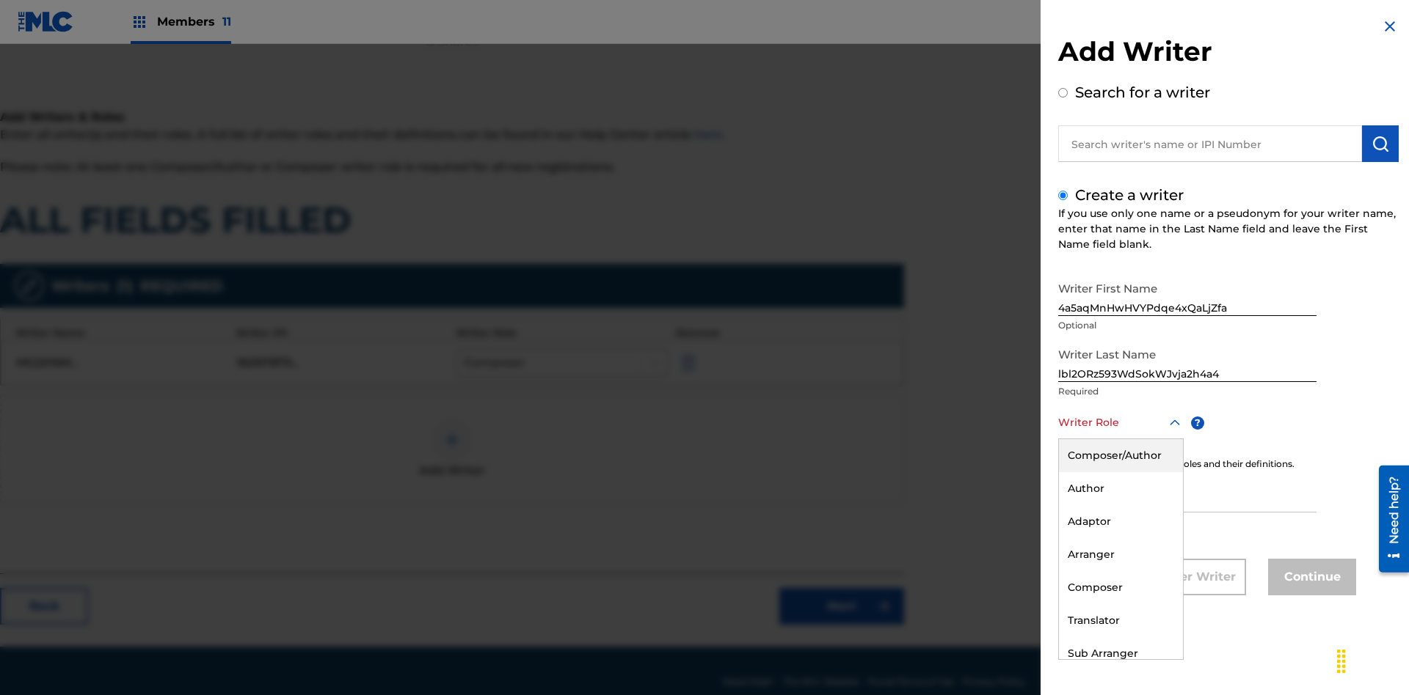
click at [1119, 456] on div "Composer/Author" at bounding box center [1121, 455] width 124 height 33
click at [1187, 493] on input "IPI" at bounding box center [1187, 492] width 258 height 42
click at [1309, 579] on button "Continue" at bounding box center [1312, 577] width 88 height 37
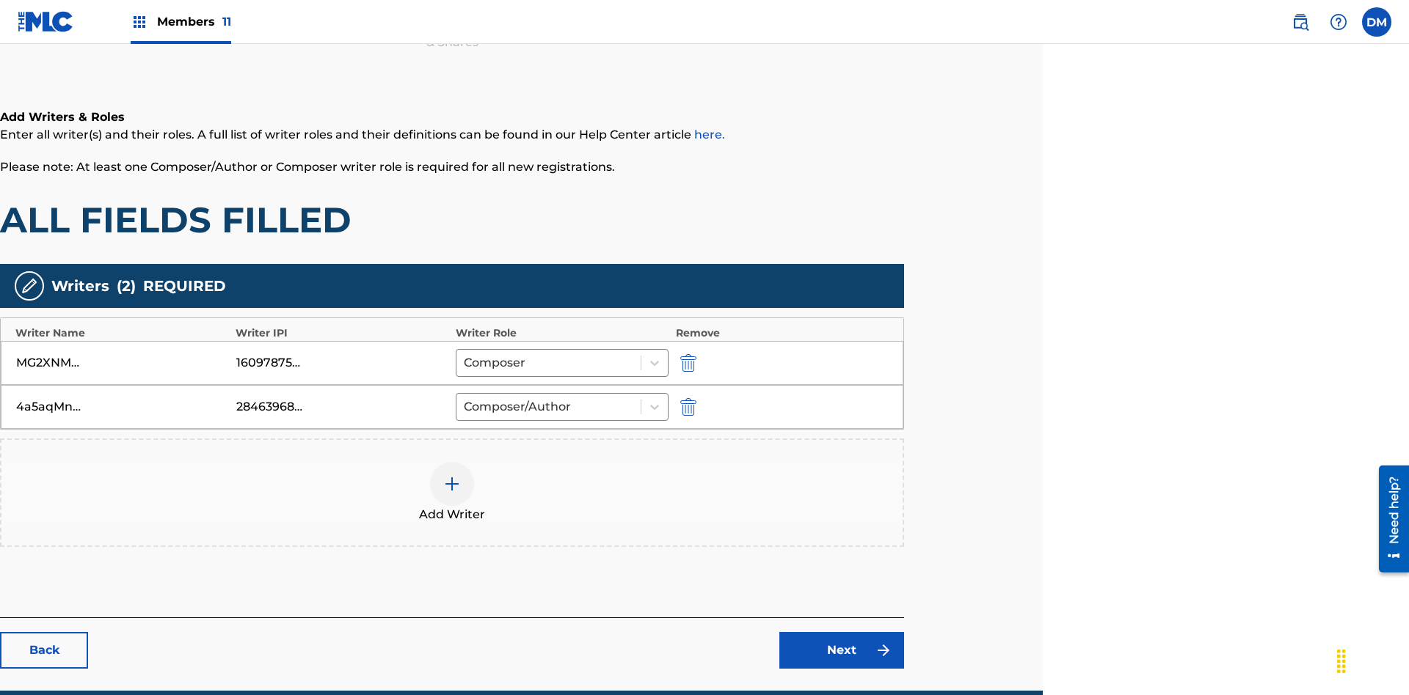
scroll to position [236, 366]
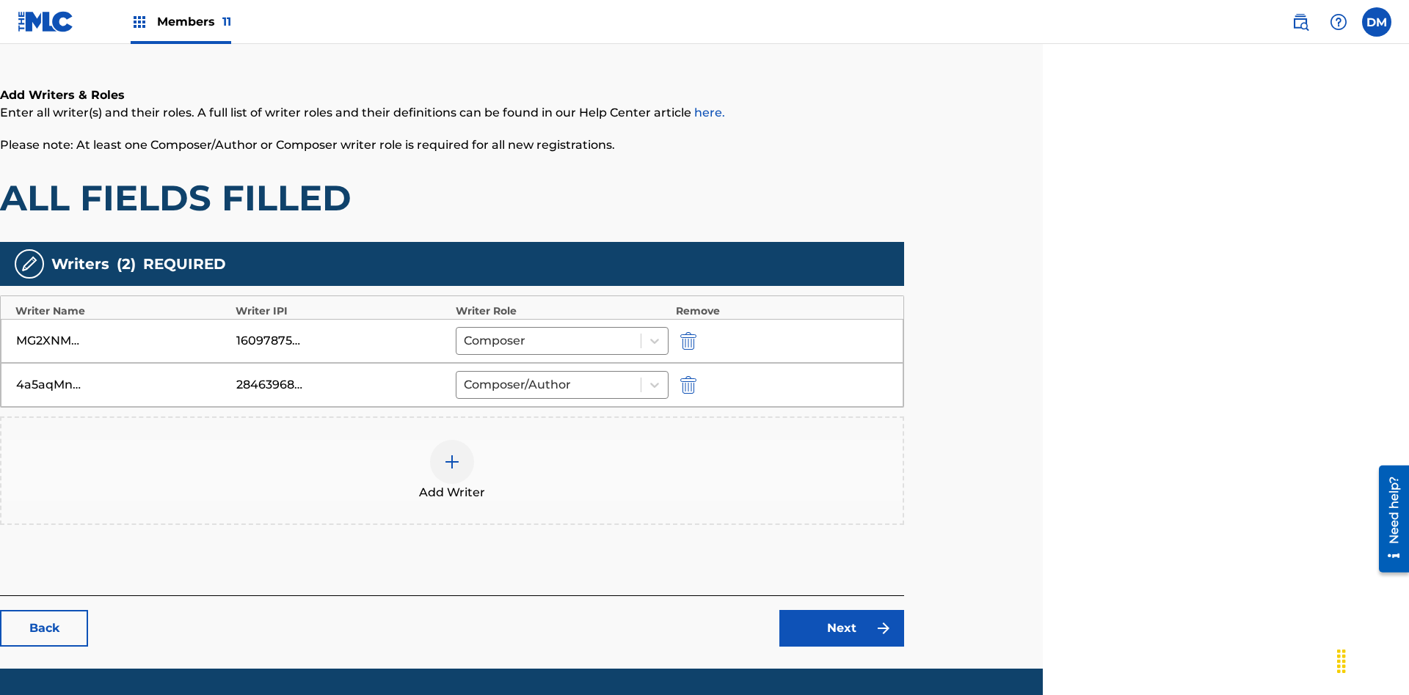
click at [841, 610] on link "Next" at bounding box center [841, 628] width 125 height 37
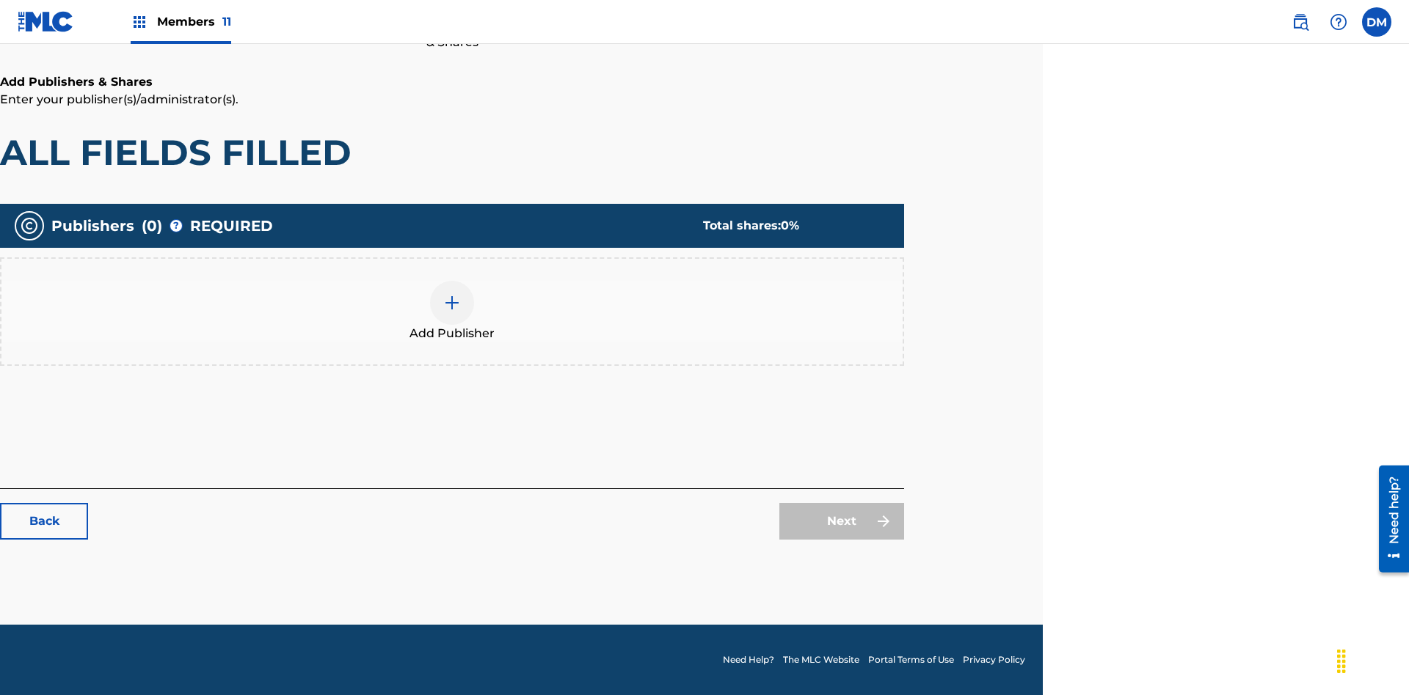
click at [452, 302] on img at bounding box center [452, 303] width 18 height 18
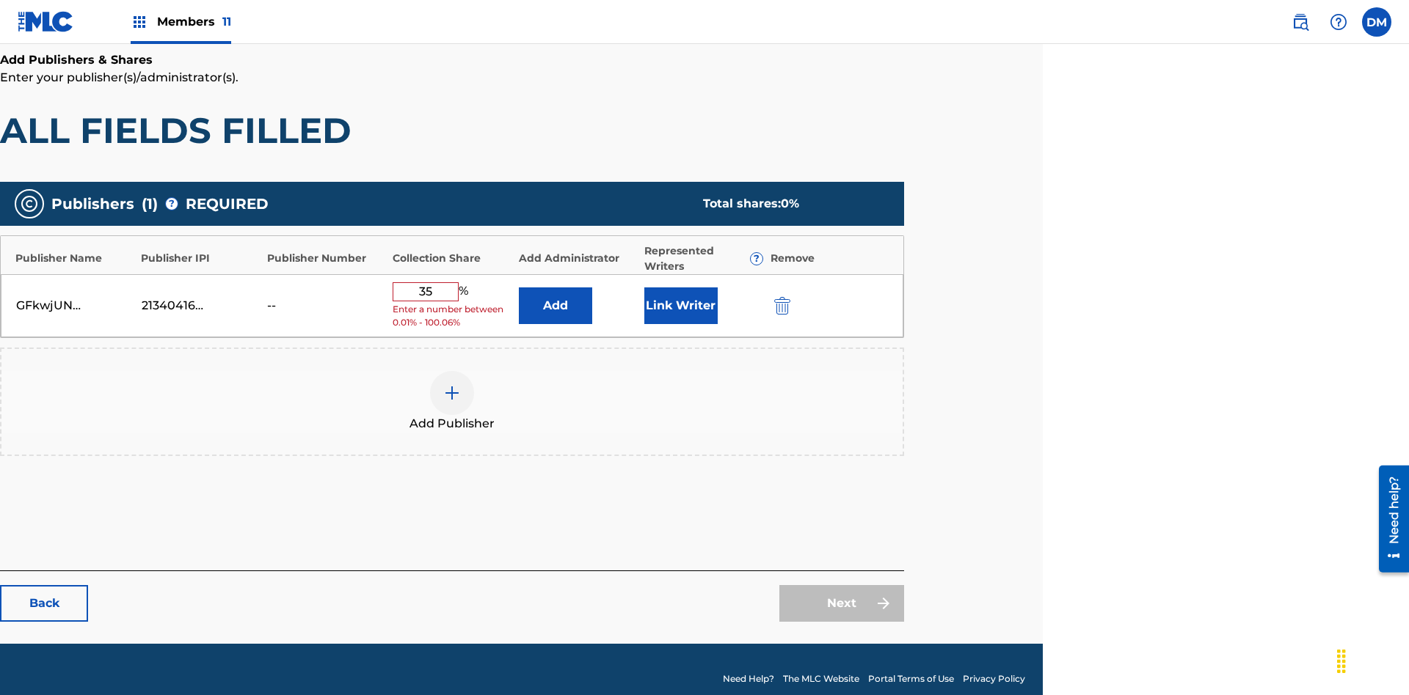
type input "35"
click at [680, 292] on button "Link Writer" at bounding box center [680, 306] width 73 height 37
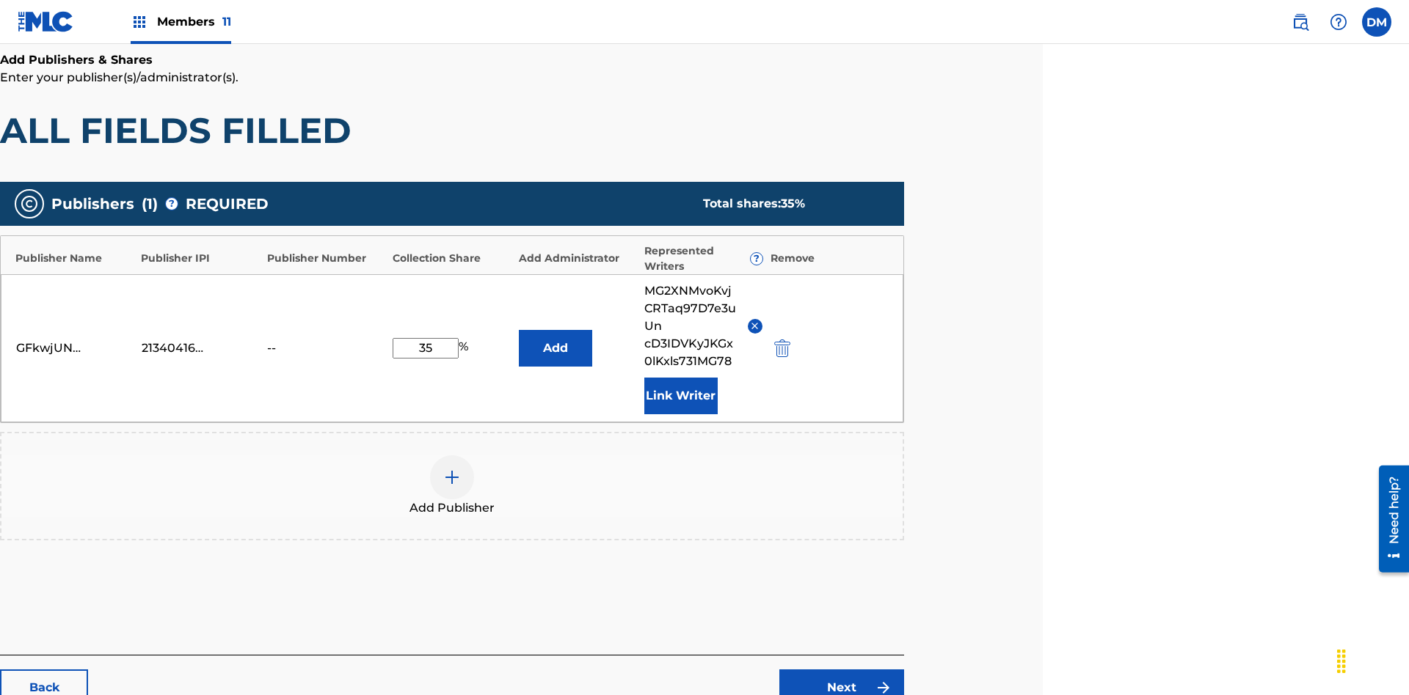
click at [680, 378] on button "Link Writer" at bounding box center [680, 396] width 73 height 37
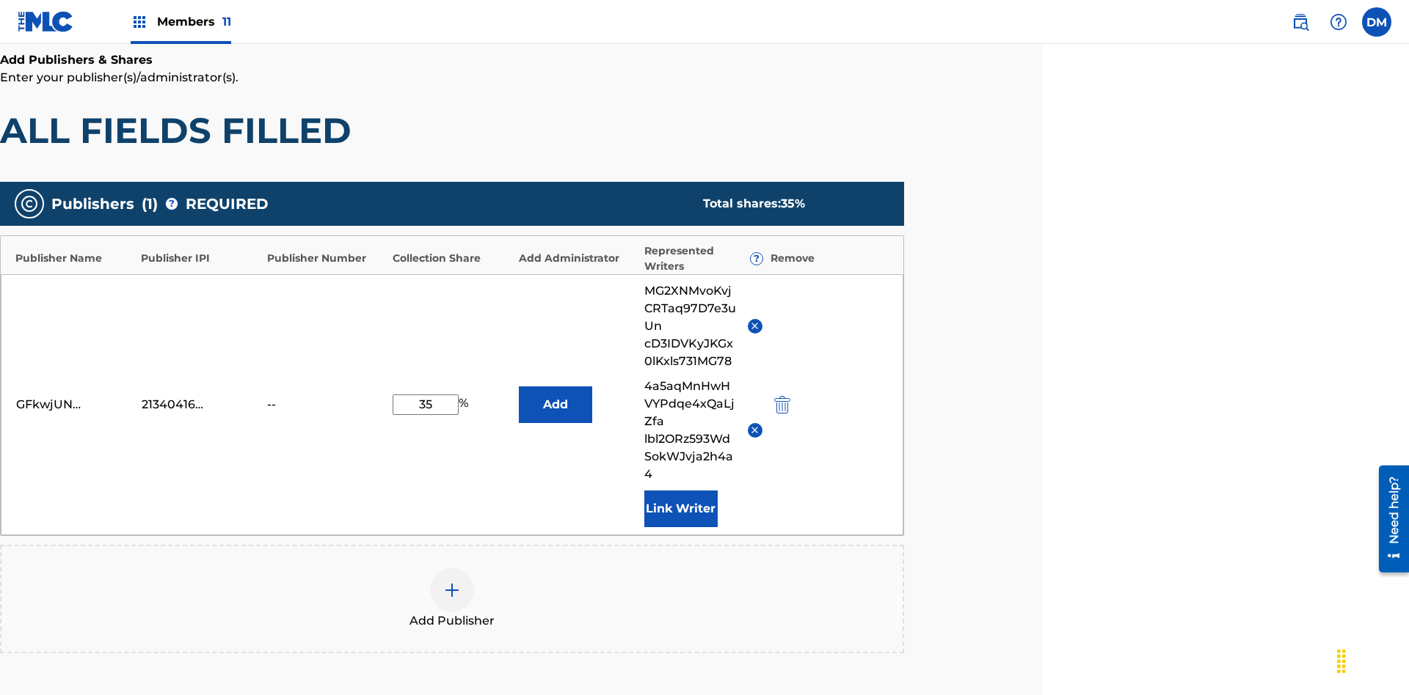
click at [680, 491] on button "Link Writer" at bounding box center [680, 509] width 73 height 37
click at [555, 387] on button "Add" at bounding box center [555, 405] width 73 height 37
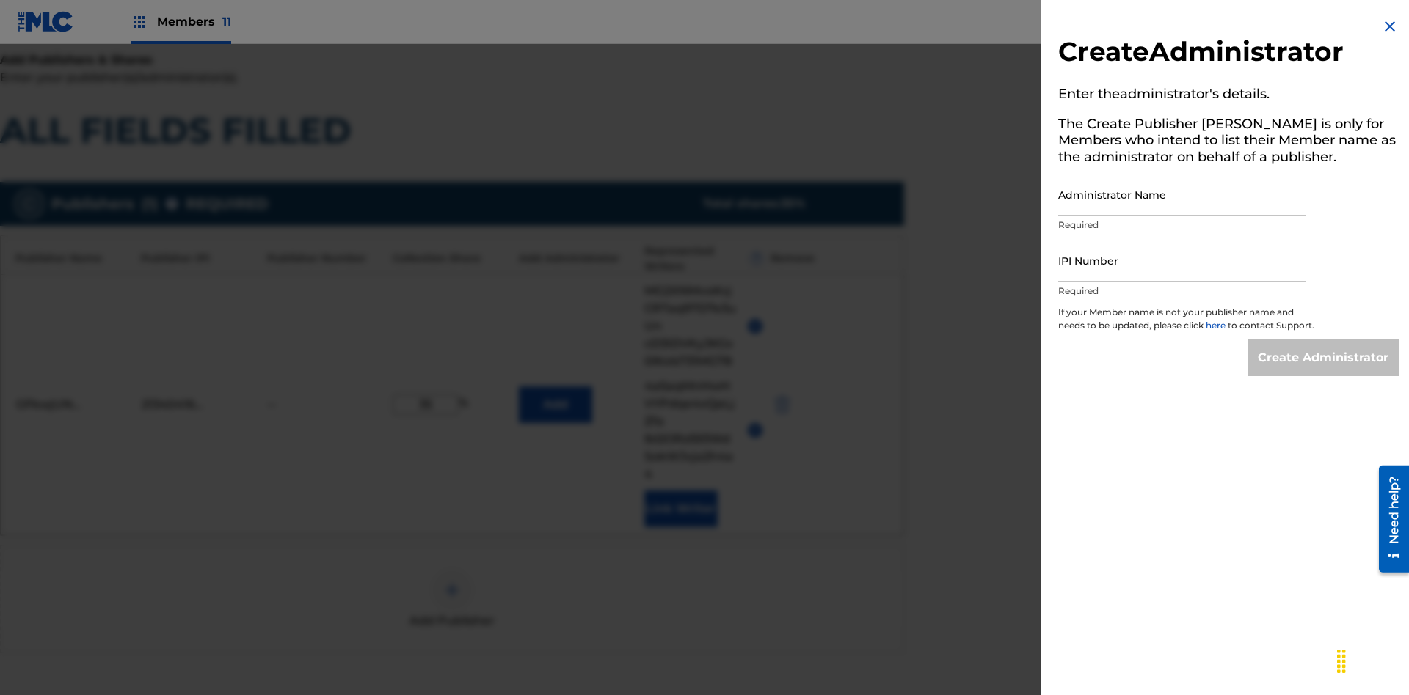
click at [1182, 194] on input "Administrator Name" at bounding box center [1182, 195] width 248 height 42
click at [1182, 260] on input "IPI Number" at bounding box center [1182, 261] width 248 height 42
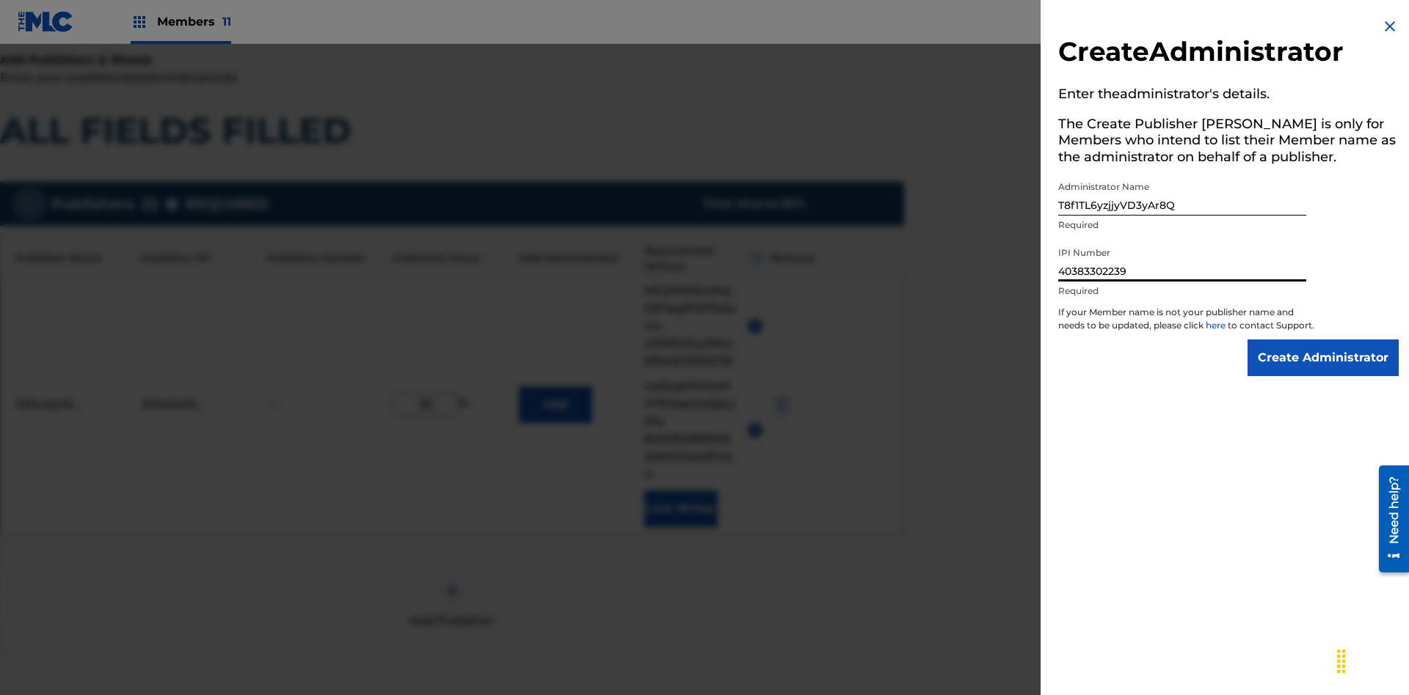
click at [1323, 371] on input "Create Administrator" at bounding box center [1322, 358] width 151 height 37
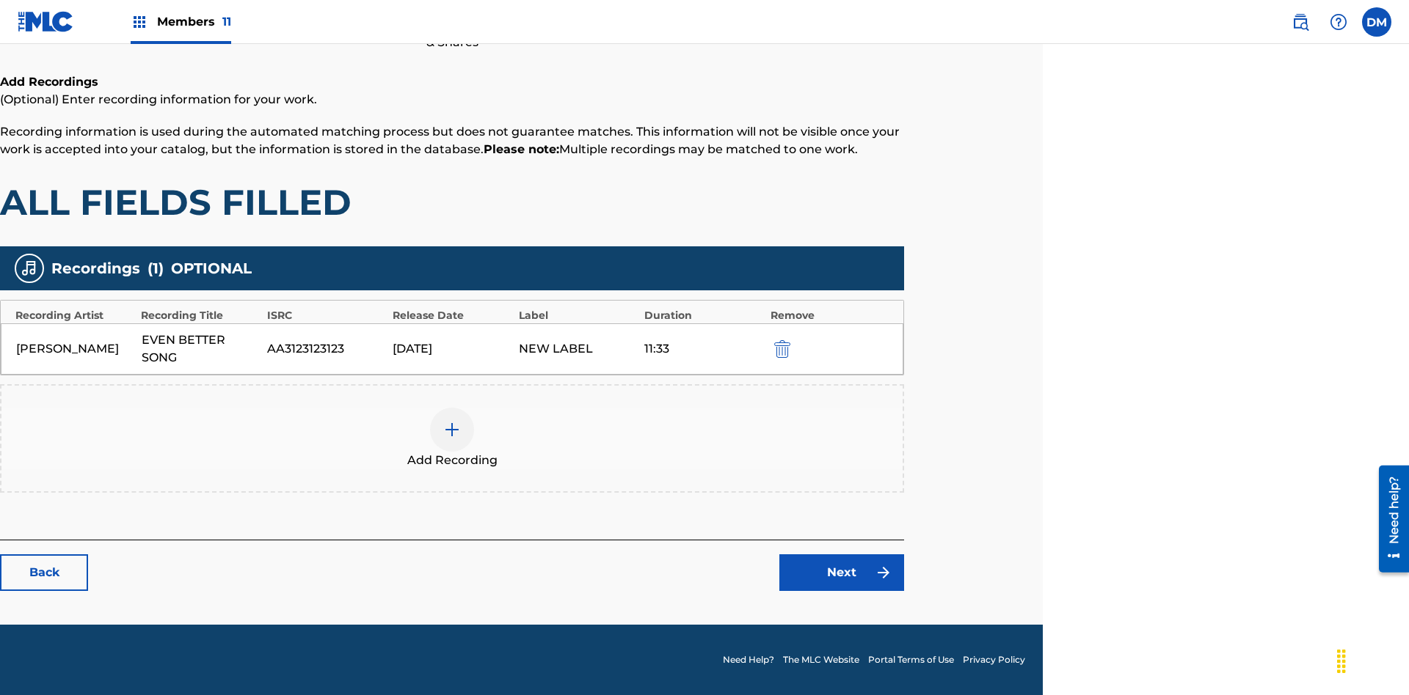
click at [780, 348] on img "submit" at bounding box center [782, 349] width 16 height 18
click at [452, 421] on img at bounding box center [452, 430] width 18 height 18
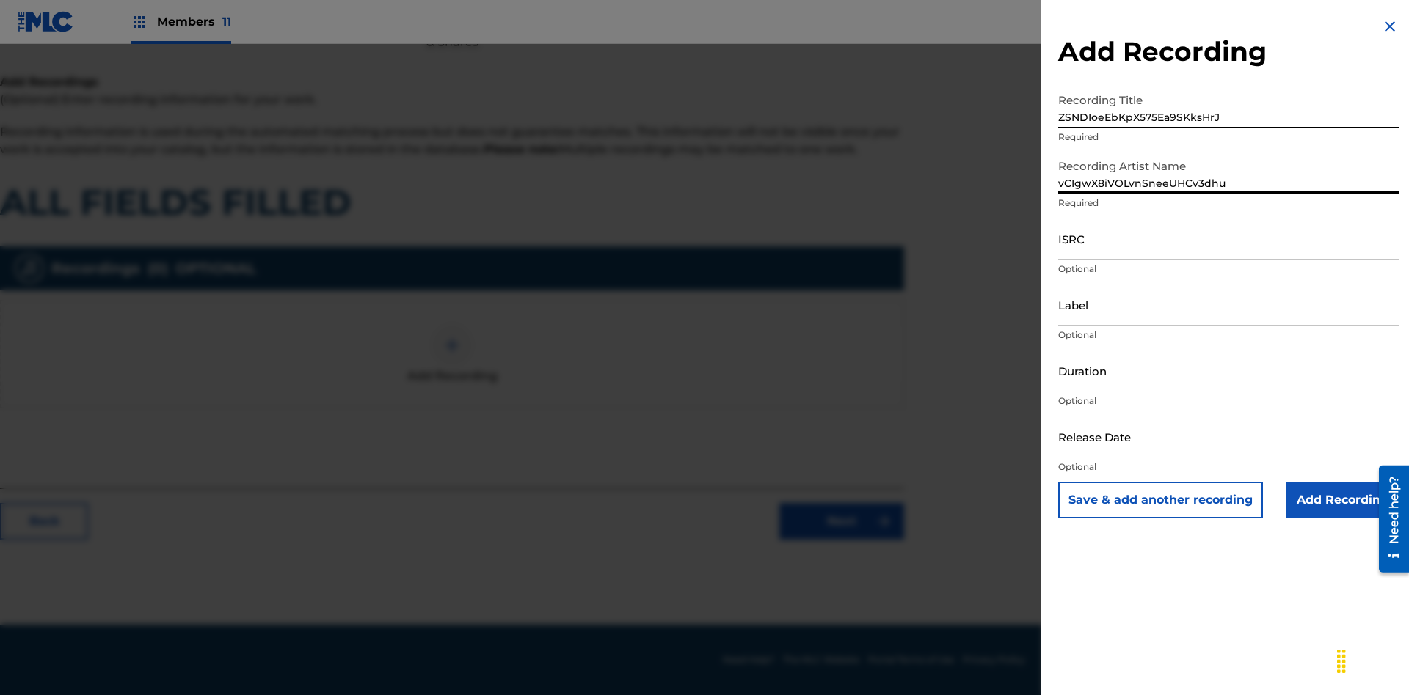
type input "vCIgwX8iVOLvnSneeUHCv3dhu"
click at [1228, 238] on input "ISRC" at bounding box center [1228, 239] width 340 height 42
type input "AAWkg6348550"
click at [1228, 304] on input "Label" at bounding box center [1228, 305] width 340 height 42
type input "w8R8oqmvDdlOSp15te0LOLxN0"
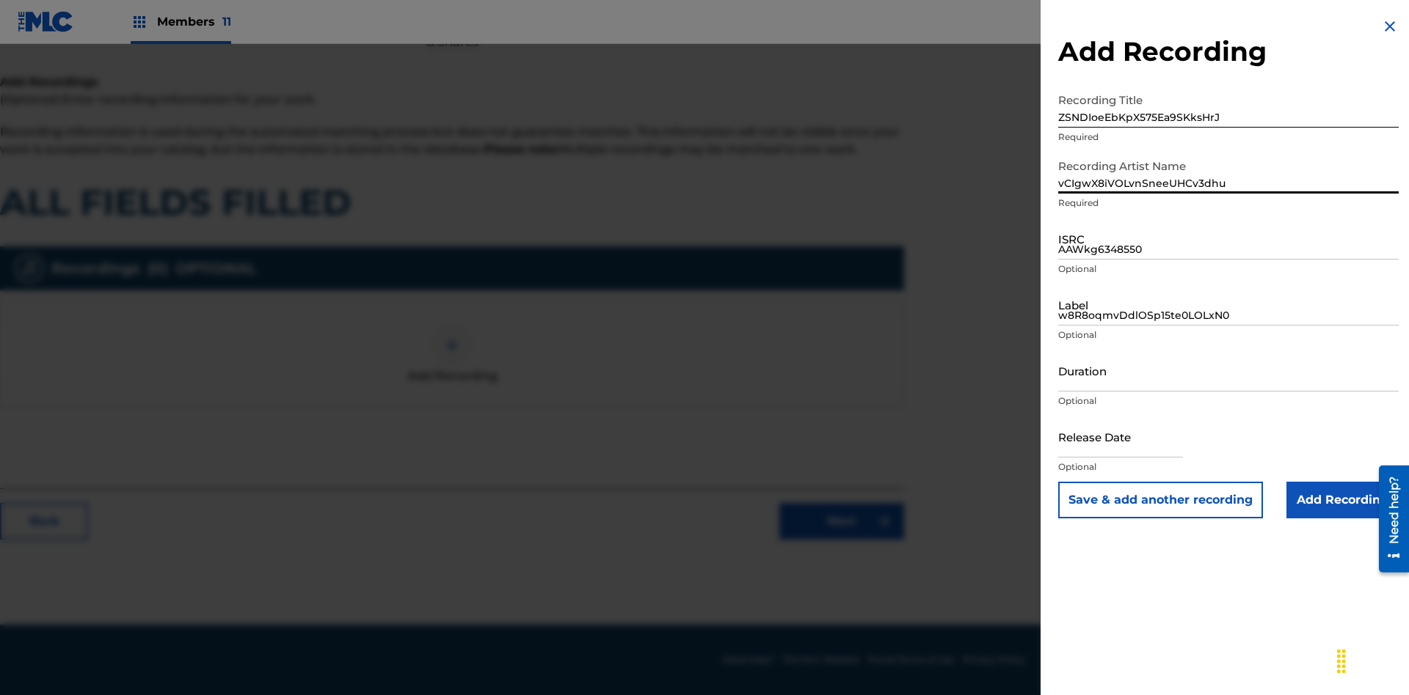
click at [1228, 370] on input "Duration" at bounding box center [1228, 371] width 340 height 42
click at [1228, 370] on input "1" at bounding box center [1228, 371] width 340 height 42
type input "13:13"
click at [1132, 438] on input "text" at bounding box center [1120, 437] width 125 height 42
select select "7"
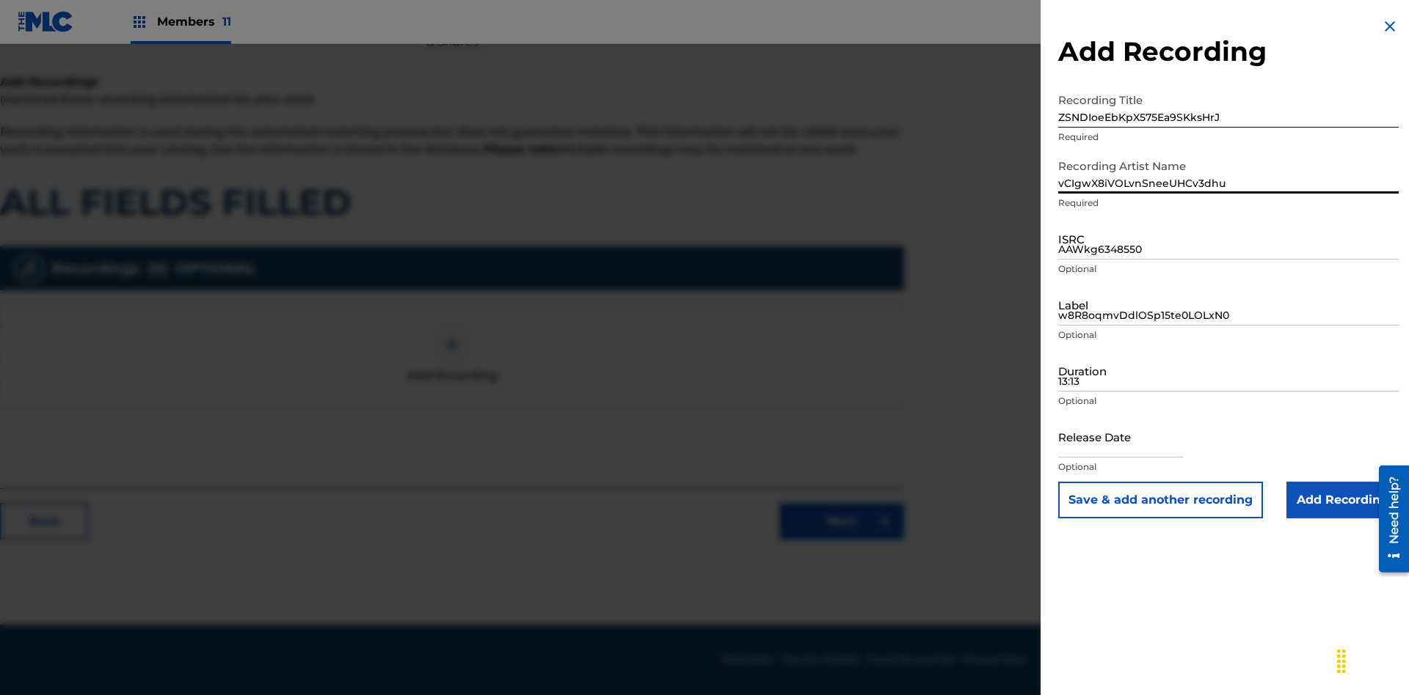
select select "2025"
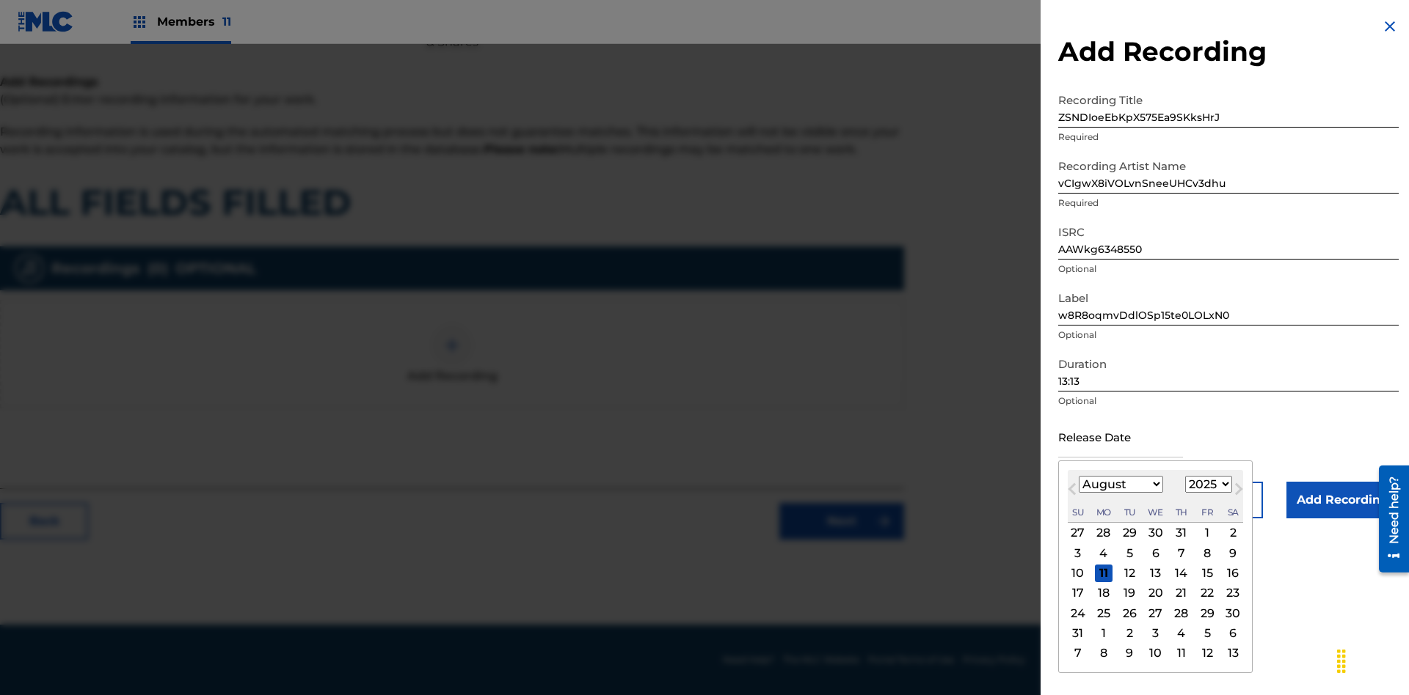
click at [1119, 485] on select "January February March April May June July August September October November De…" at bounding box center [1120, 484] width 84 height 17
select select "7"
click at [1206, 485] on select "1900 1901 1902 1903 1904 1905 1906 1907 1908 1909 1910 1911 1912 1913 1914 1915…" at bounding box center [1208, 484] width 47 height 17
select select "2025"
click at [1206, 485] on select "1900 1901 1902 1903 1904 1905 1906 1907 1908 1909 1910 1911 1912 1913 1914 1915…" at bounding box center [1208, 484] width 47 height 17
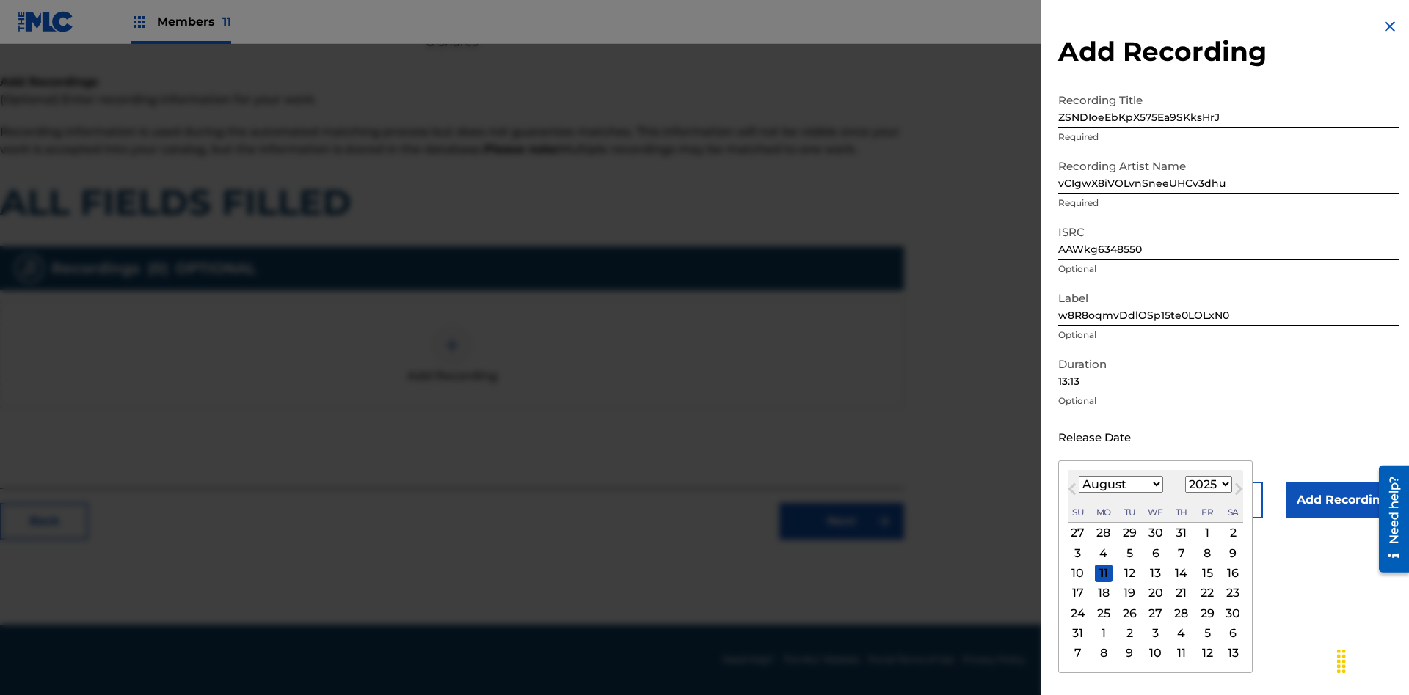
click at [1205, 553] on div "8" at bounding box center [1207, 553] width 18 height 18
click at [1342, 500] on input "Add Recording" at bounding box center [1342, 500] width 112 height 37
click at [841, 540] on link "Next" at bounding box center [841, 521] width 125 height 37
